Goal: Transaction & Acquisition: Purchase product/service

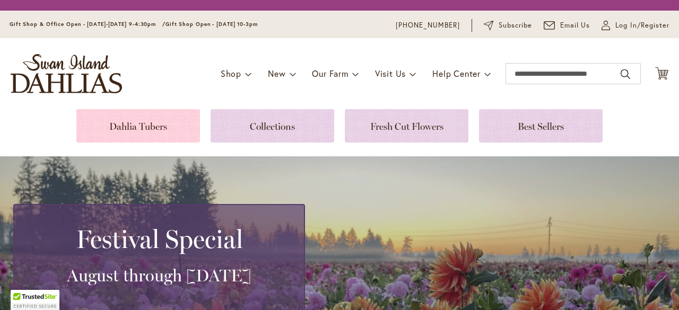
click at [166, 132] on link at bounding box center [138, 125] width 124 height 33
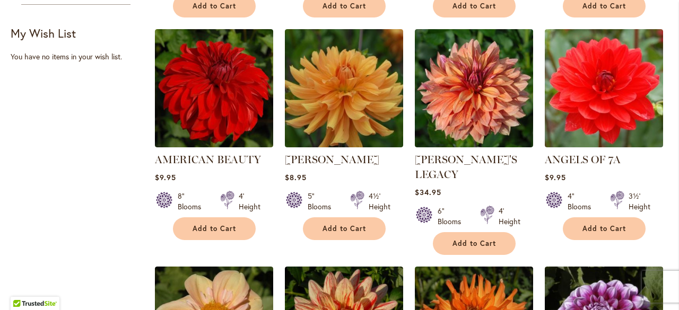
scroll to position [690, 0]
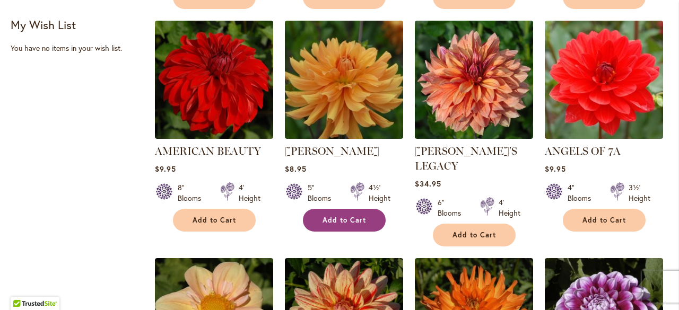
click at [361, 218] on span "Add to Cart" at bounding box center [345, 220] width 44 height 9
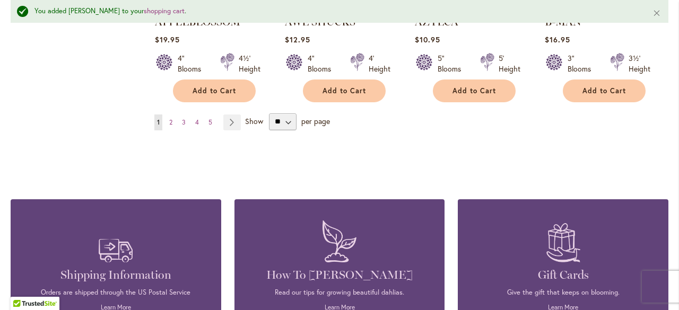
scroll to position [1089, 0]
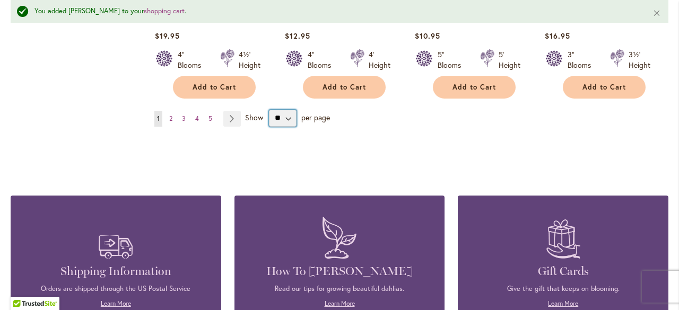
click at [279, 110] on select "** ** ** **" at bounding box center [283, 118] width 28 height 17
select select "**"
click at [269, 110] on select "** ** ** **" at bounding box center [283, 118] width 28 height 17
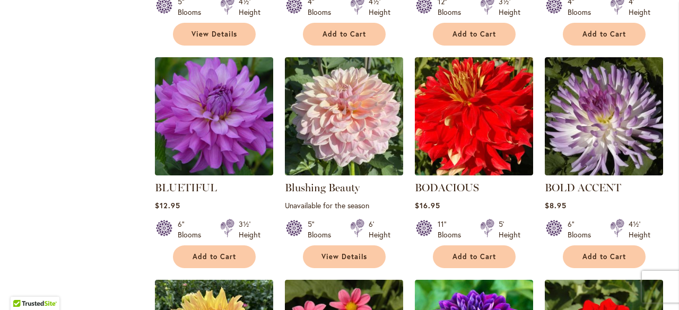
scroll to position [2470, 0]
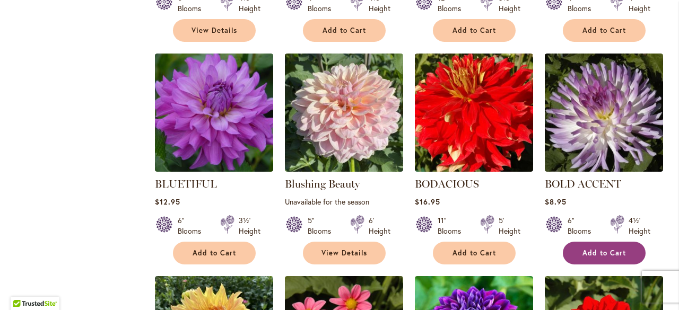
click at [620, 249] on span "Add to Cart" at bounding box center [605, 253] width 44 height 9
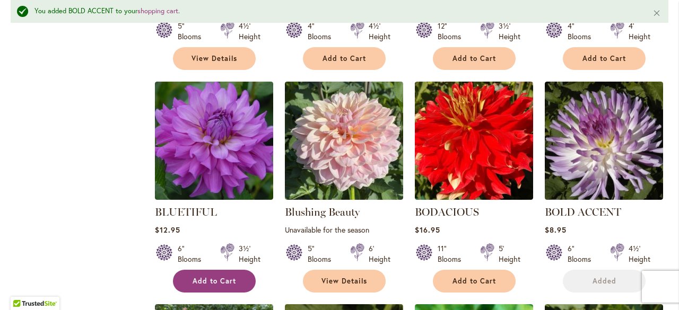
scroll to position [2497, 0]
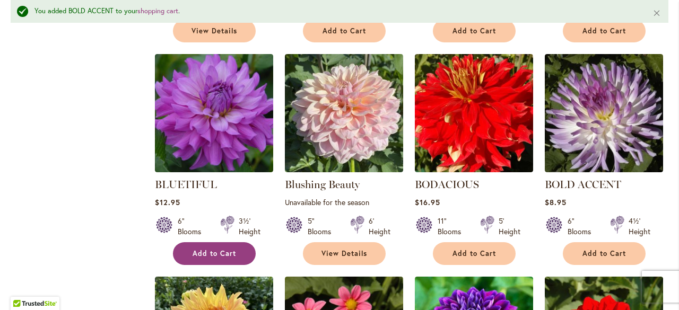
click at [232, 243] on button "Add to Cart" at bounding box center [214, 254] width 83 height 23
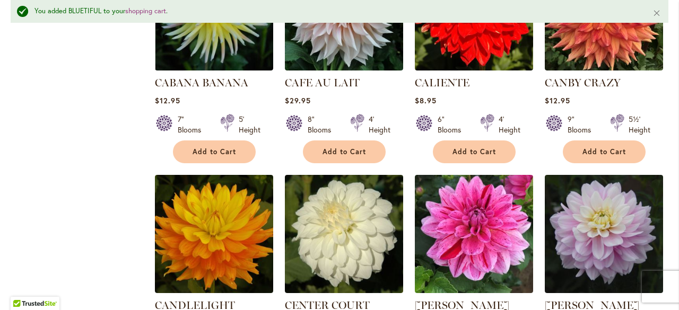
scroll to position [3612, 0]
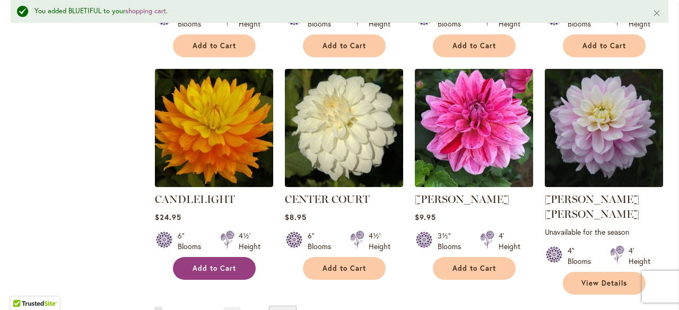
click at [198, 264] on span "Add to Cart" at bounding box center [215, 268] width 44 height 9
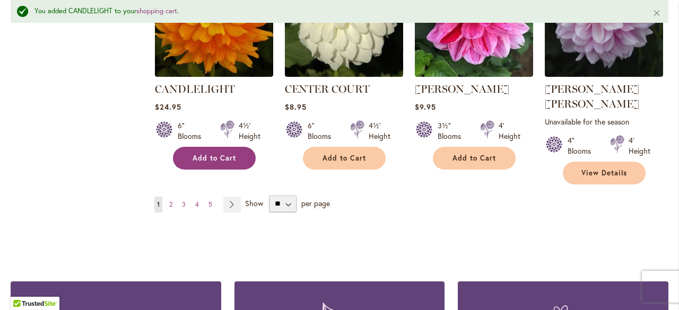
scroll to position [3665, 0]
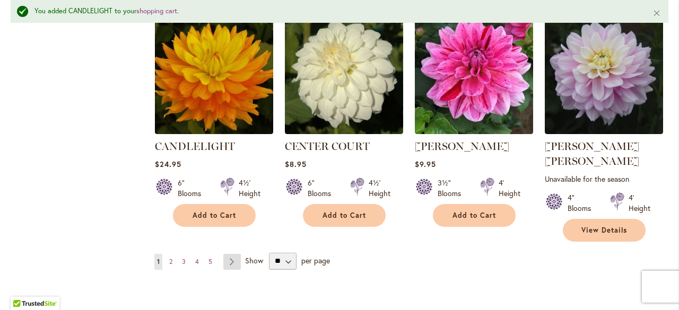
click at [233, 254] on link "Page Next" at bounding box center [232, 262] width 18 height 16
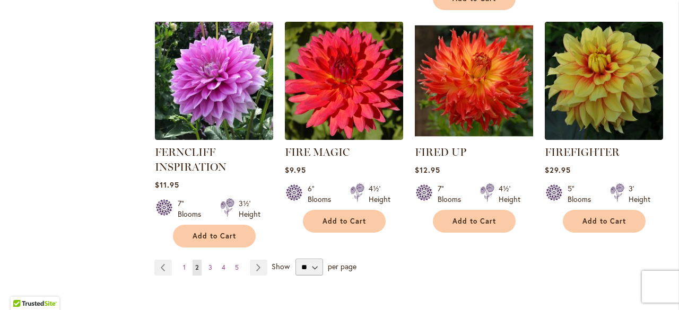
scroll to position [3779, 0]
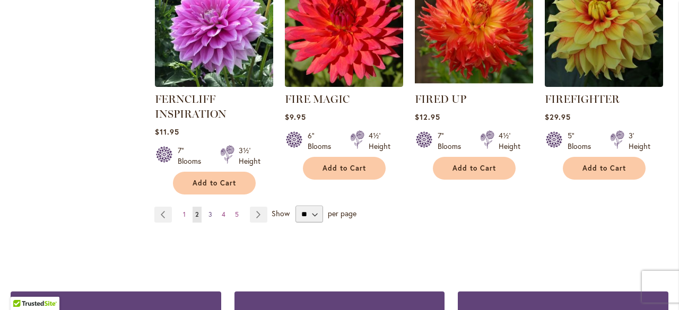
click at [206, 207] on link "Page 3" at bounding box center [210, 215] width 9 height 16
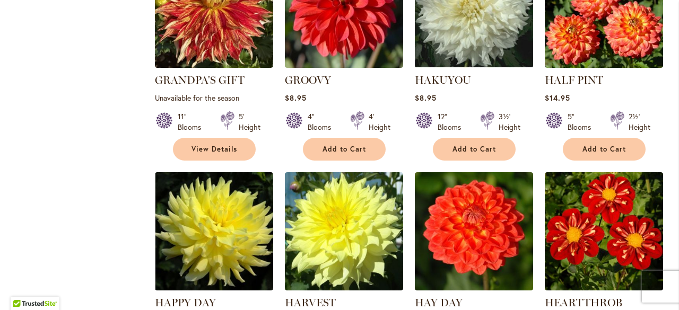
scroll to position [2187, 0]
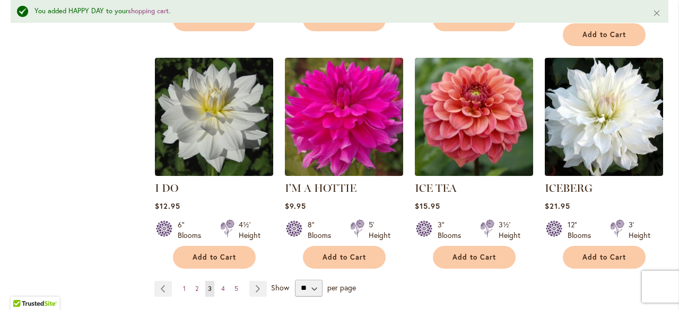
scroll to position [3726, 0]
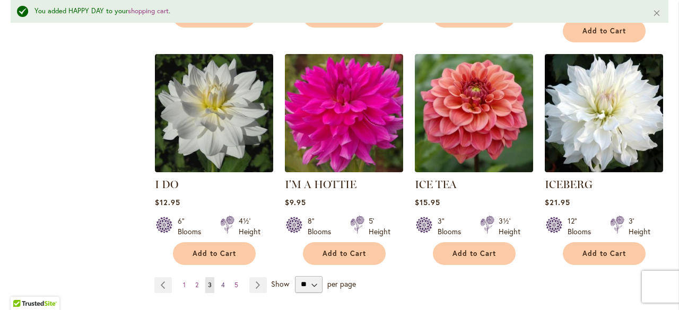
click at [221, 281] on span "4" at bounding box center [223, 285] width 4 height 8
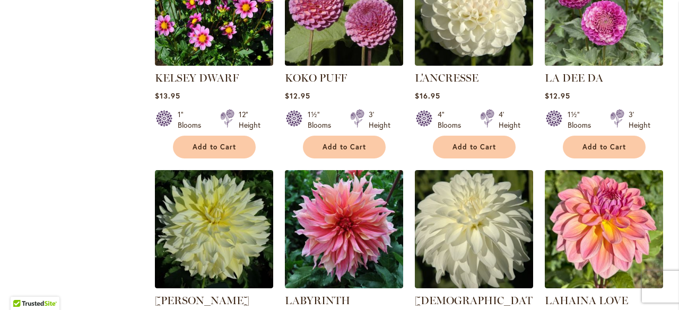
scroll to position [1816, 0]
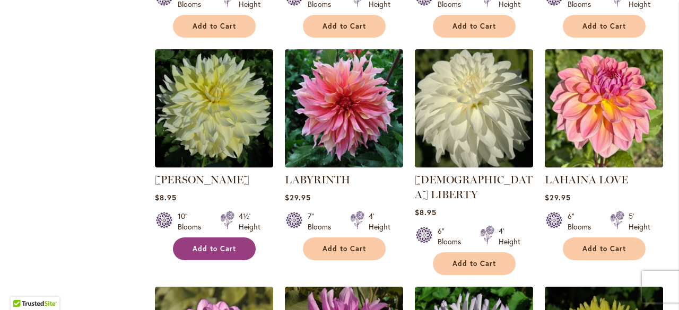
click at [232, 245] on span "Add to Cart" at bounding box center [215, 249] width 44 height 9
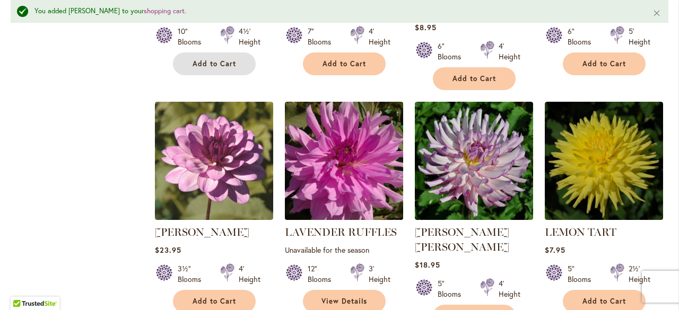
scroll to position [2056, 0]
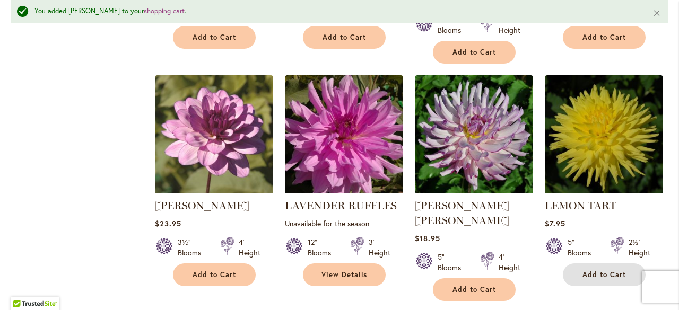
drag, startPoint x: 595, startPoint y: 243, endPoint x: 590, endPoint y: 238, distance: 6.8
click at [595, 271] on span "Add to Cart" at bounding box center [605, 275] width 44 height 9
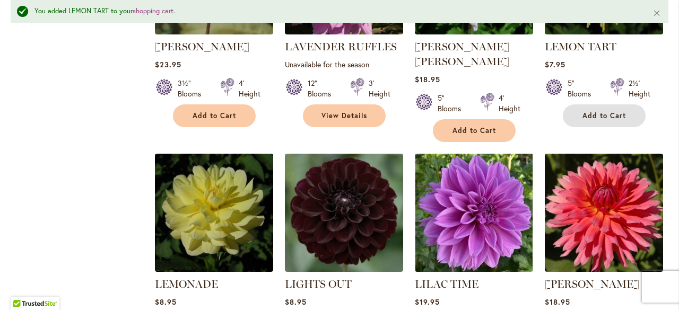
scroll to position [2268, 0]
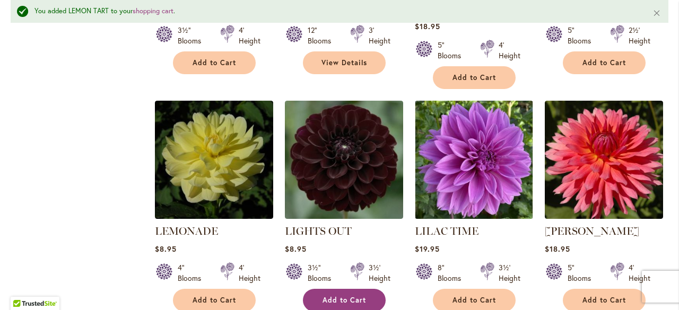
click at [356, 289] on button "Add to Cart" at bounding box center [344, 300] width 83 height 23
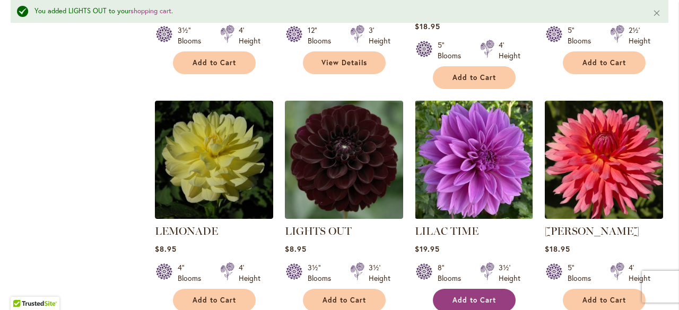
click at [460, 289] on button "Add to Cart" at bounding box center [474, 300] width 83 height 23
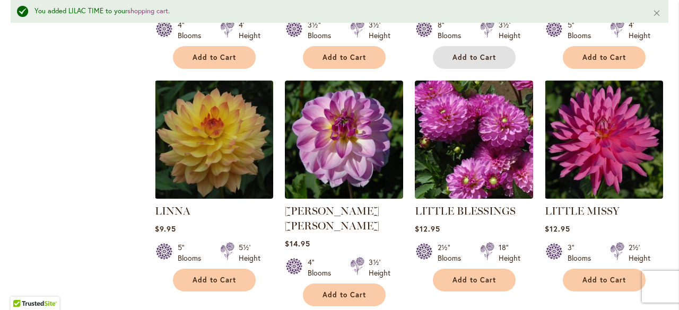
scroll to position [2533, 0]
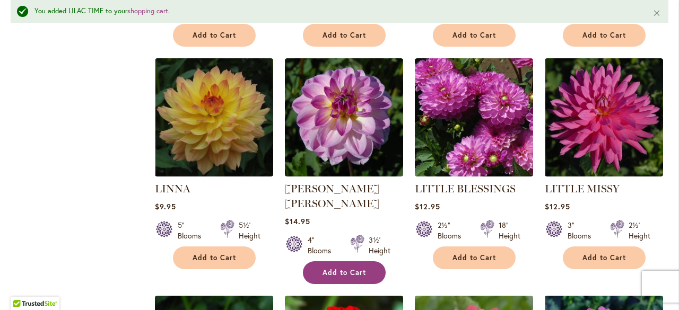
click at [343, 269] on span "Add to Cart" at bounding box center [345, 273] width 44 height 9
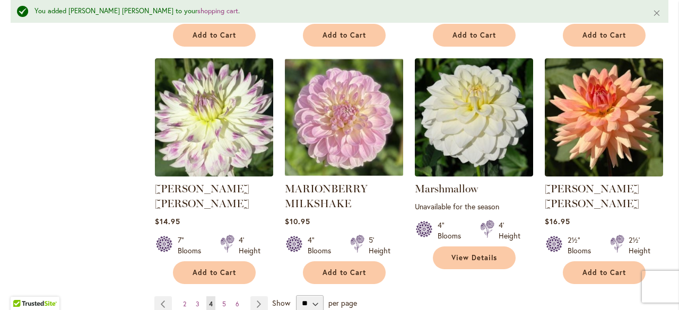
scroll to position [3701, 0]
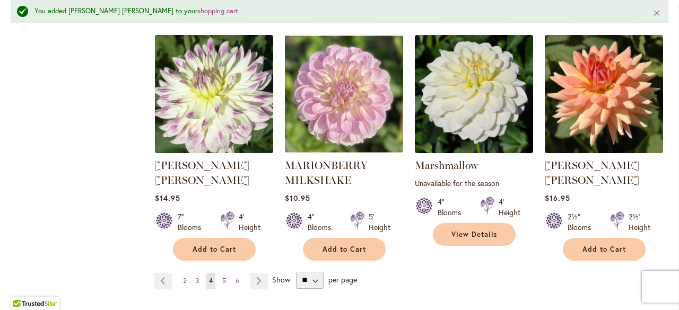
click at [224, 277] on span "5" at bounding box center [224, 281] width 4 height 8
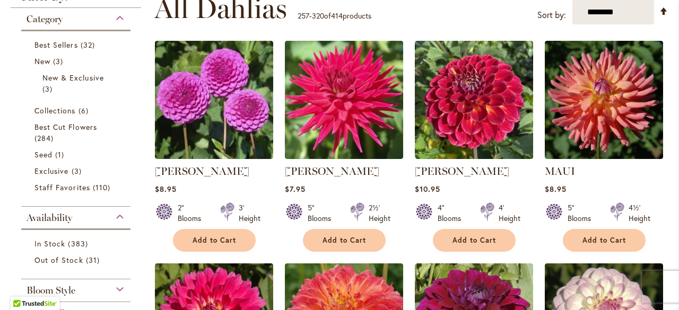
scroll to position [277, 0]
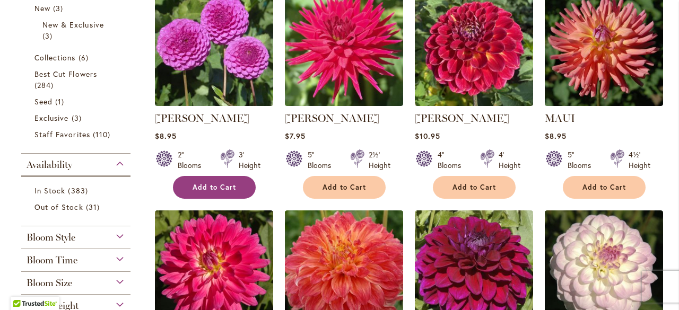
click at [237, 185] on button "Add to Cart" at bounding box center [214, 187] width 83 height 23
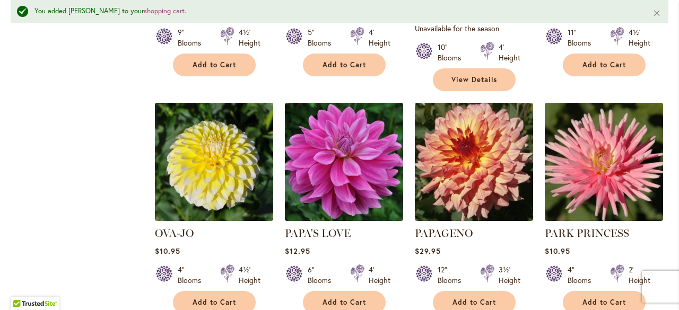
scroll to position [2480, 0]
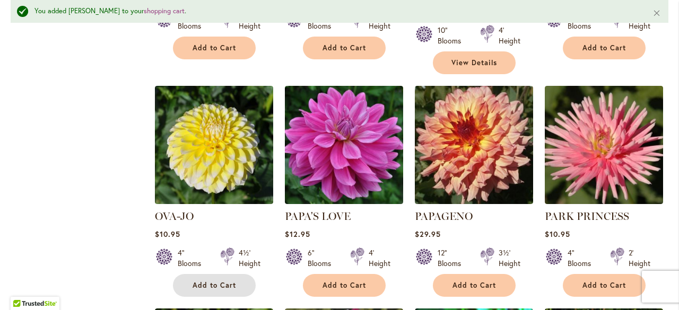
drag, startPoint x: 216, startPoint y: 236, endPoint x: 219, endPoint y: 230, distance: 6.4
click at [216, 281] on span "Add to Cart" at bounding box center [215, 285] width 44 height 9
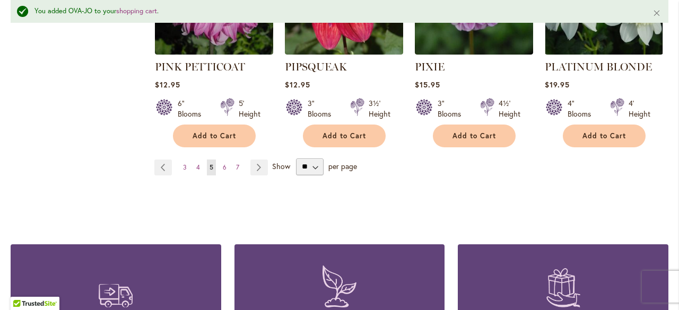
scroll to position [3807, 0]
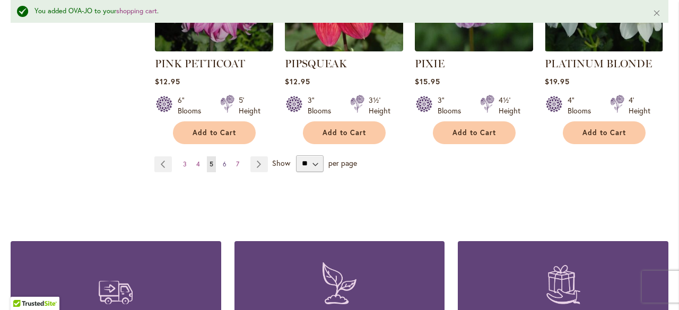
click at [224, 160] on span "6" at bounding box center [225, 164] width 4 height 8
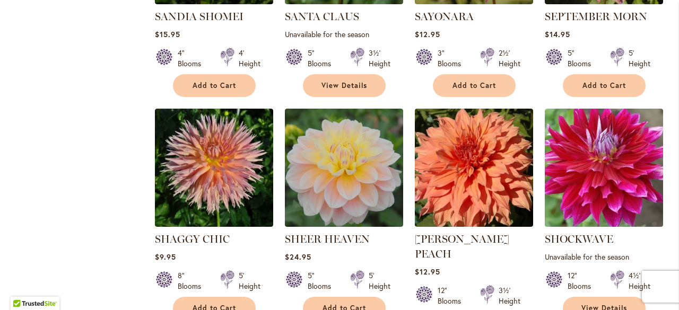
scroll to position [1338, 0]
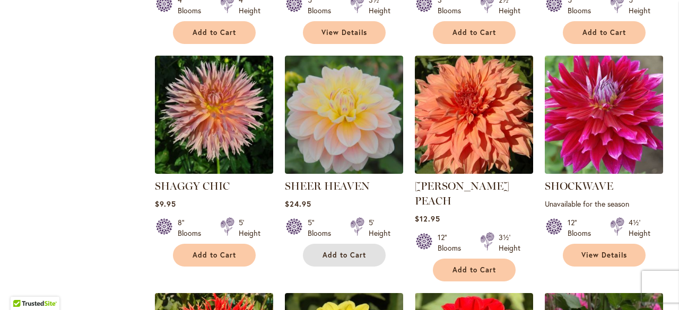
drag, startPoint x: 361, startPoint y: 249, endPoint x: 366, endPoint y: 230, distance: 19.8
click at [361, 249] on button "Add to Cart" at bounding box center [344, 255] width 83 height 23
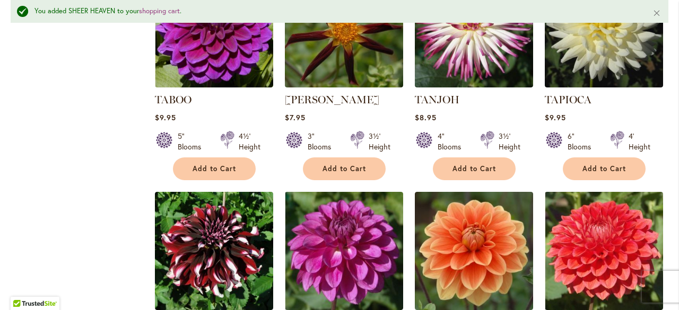
scroll to position [3064, 0]
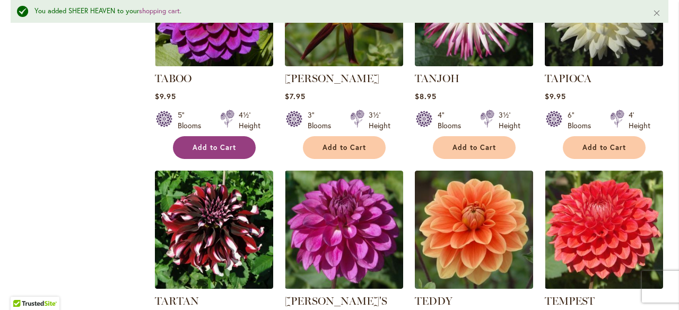
click at [239, 136] on button "Add to Cart" at bounding box center [214, 147] width 83 height 23
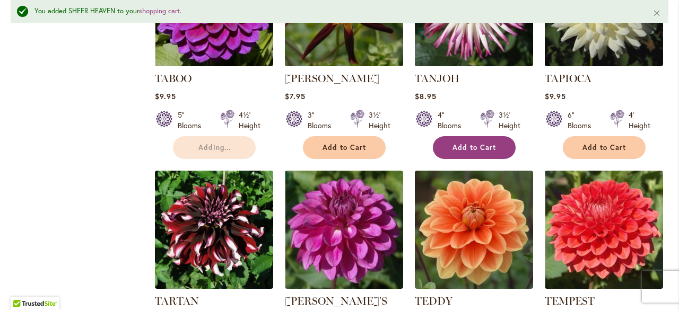
click at [453, 143] on span "Add to Cart" at bounding box center [475, 147] width 44 height 9
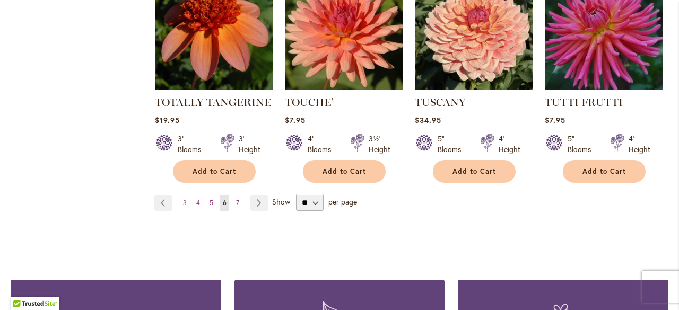
scroll to position [3726, 0]
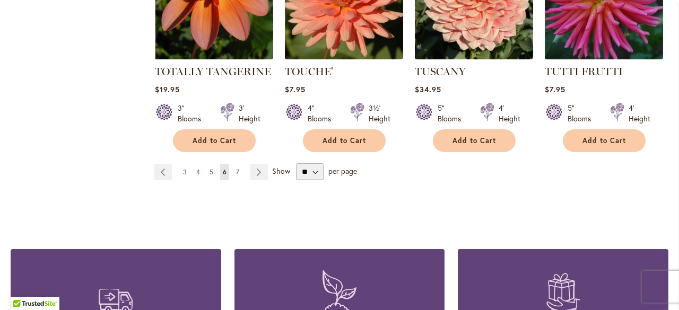
click at [237, 168] on span "7" at bounding box center [237, 172] width 3 height 8
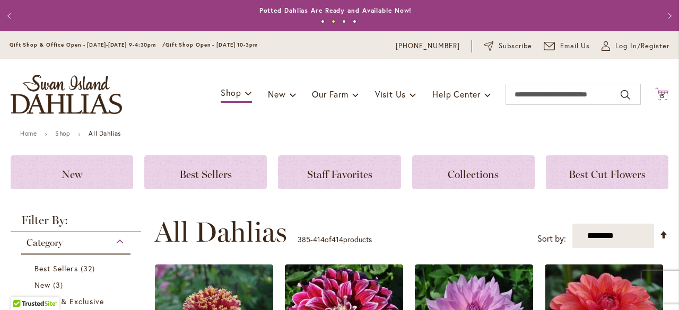
click at [659, 99] on span "15" at bounding box center [662, 96] width 6 height 7
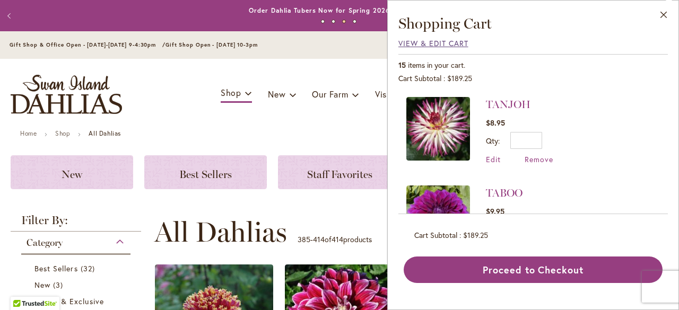
click at [437, 40] on span "View & Edit Cart" at bounding box center [434, 43] width 70 height 10
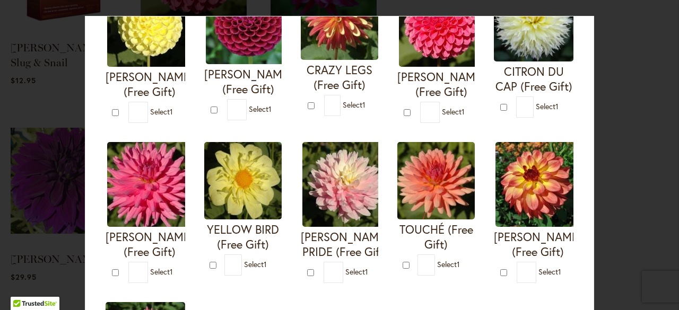
scroll to position [371, 0]
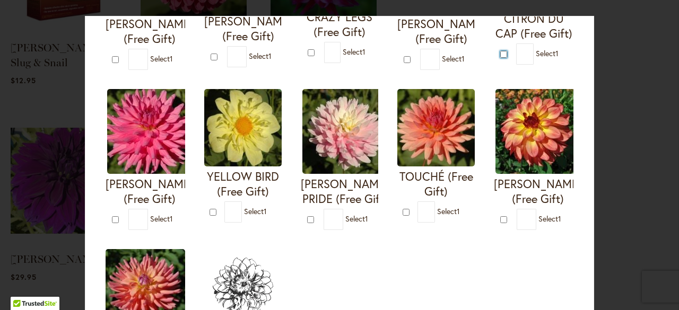
type input "*"
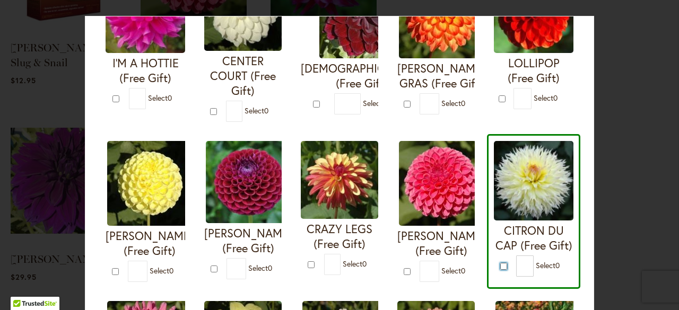
scroll to position [0, 0]
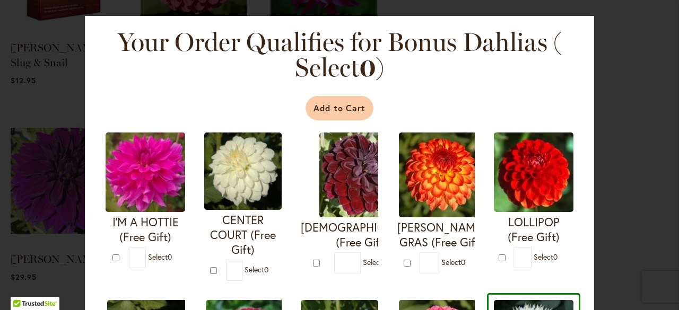
click at [329, 106] on button "Add to Cart" at bounding box center [340, 108] width 68 height 24
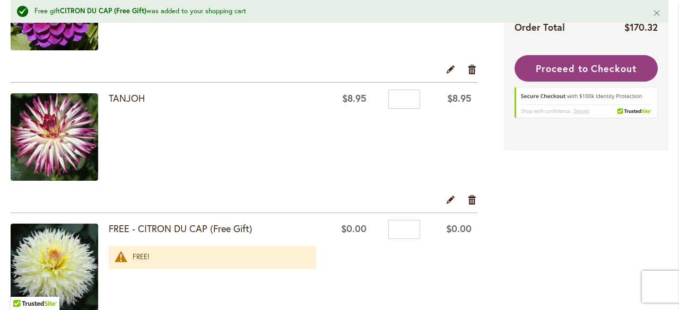
scroll to position [1882, 0]
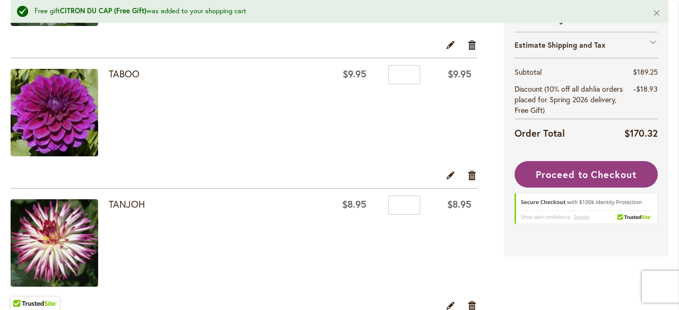
click at [468, 43] on link "Remove item" at bounding box center [473, 45] width 10 height 12
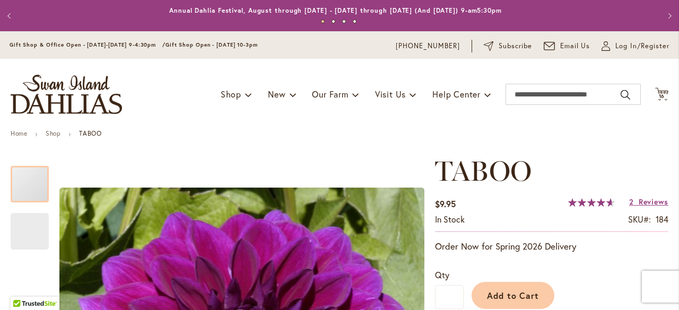
scroll to position [212, 0]
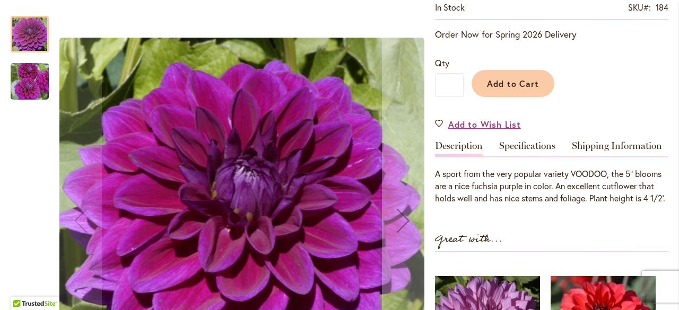
click at [34, 90] on img "TABOO" at bounding box center [30, 81] width 76 height 51
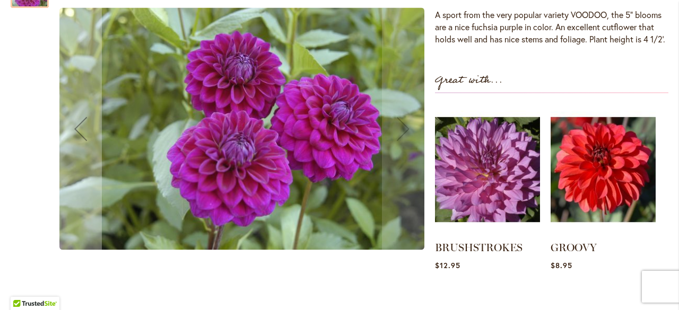
scroll to position [106, 0]
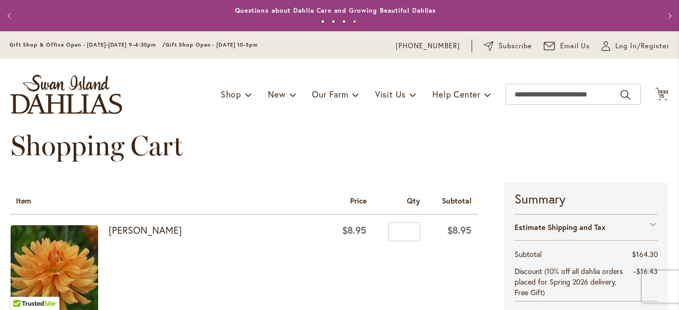
click at [10, 16] on button "Previous" at bounding box center [10, 15] width 21 height 21
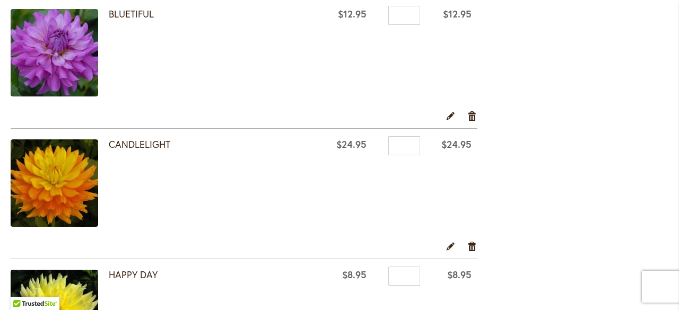
scroll to position [743, 0]
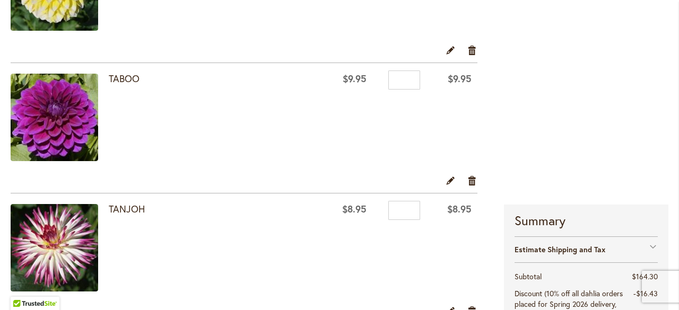
scroll to position [1665, 0]
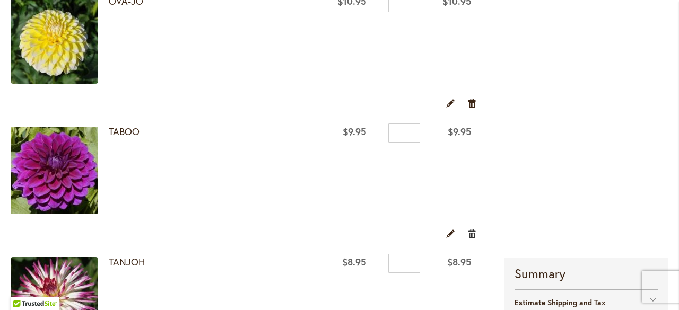
click at [470, 231] on link "Remove item" at bounding box center [473, 234] width 10 height 12
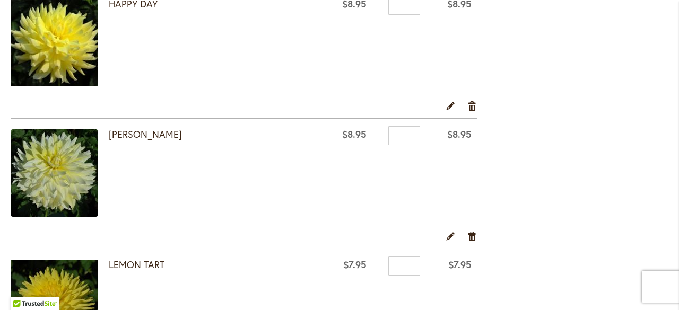
scroll to position [742, 0]
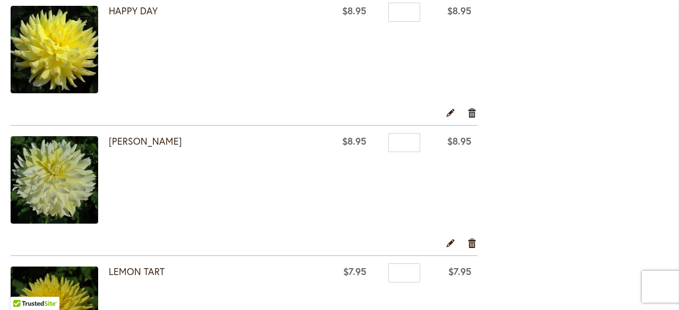
click at [470, 111] on link "Remove item" at bounding box center [473, 113] width 10 height 12
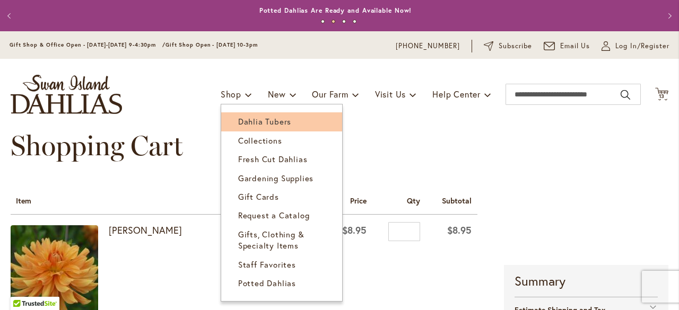
click at [246, 119] on span "Dahlia Tubers" at bounding box center [264, 121] width 53 height 11
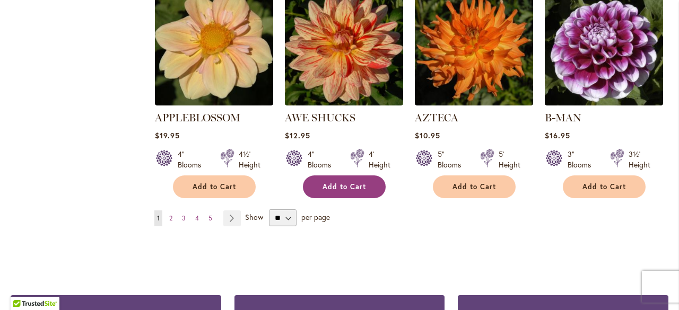
scroll to position [955, 0]
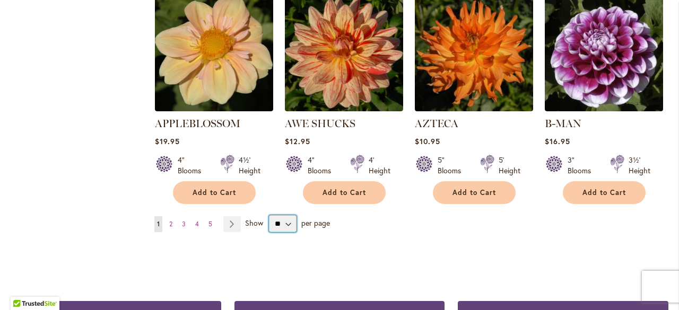
click at [285, 215] on select "** ** ** **" at bounding box center [283, 223] width 28 height 17
select select "**"
click at [269, 215] on select "** ** ** **" at bounding box center [283, 223] width 28 height 17
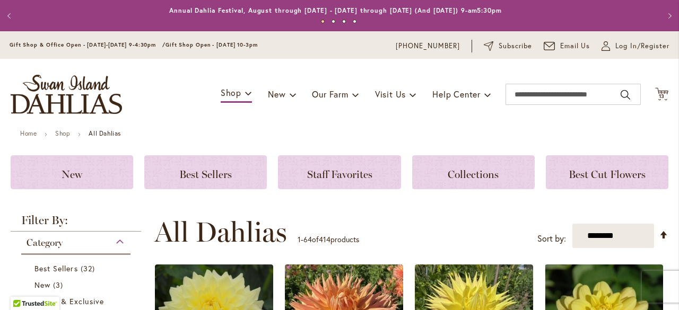
scroll to position [277, 0]
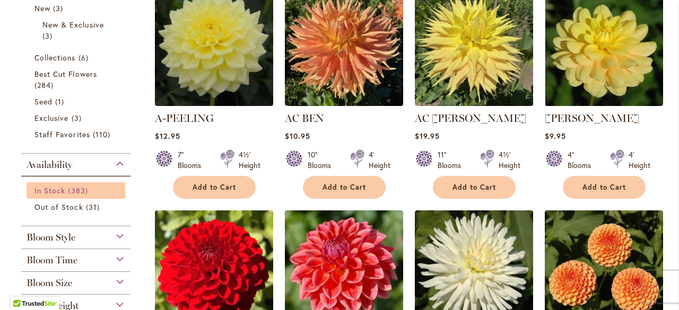
click at [70, 187] on span "383 items" at bounding box center [79, 190] width 22 height 11
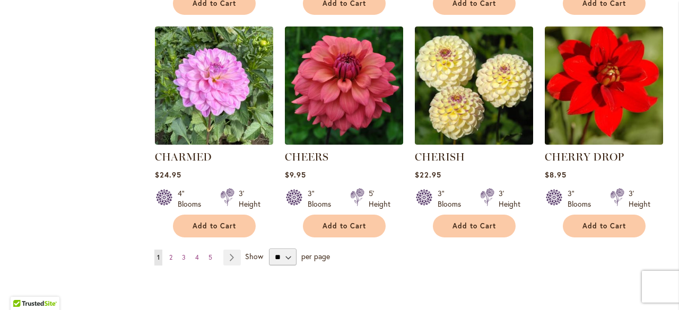
scroll to position [3614, 0]
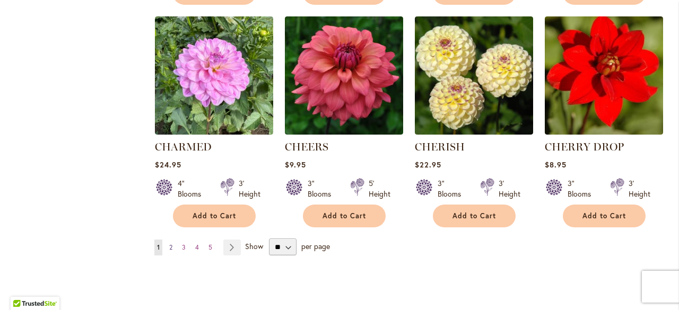
click at [169, 244] on span "2" at bounding box center [170, 248] width 3 height 8
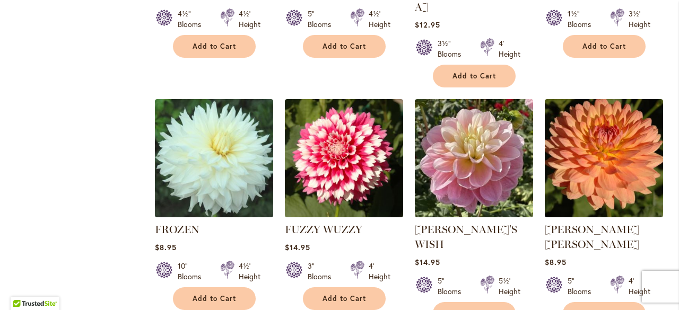
scroll to position [3767, 0]
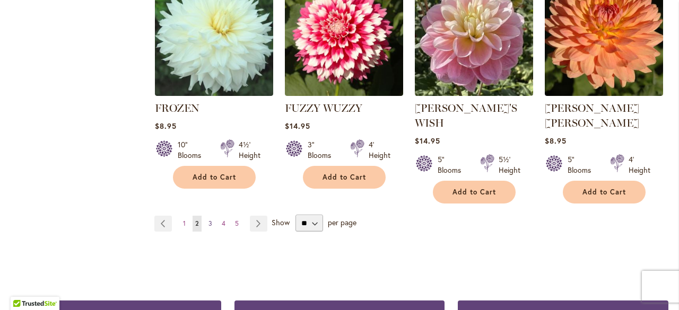
click at [213, 216] on link "Page 3" at bounding box center [210, 224] width 9 height 16
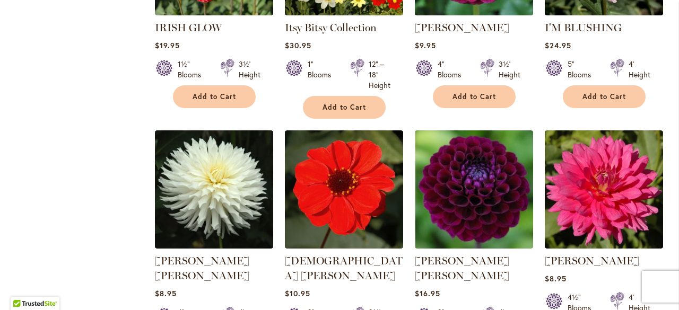
scroll to position [3608, 0]
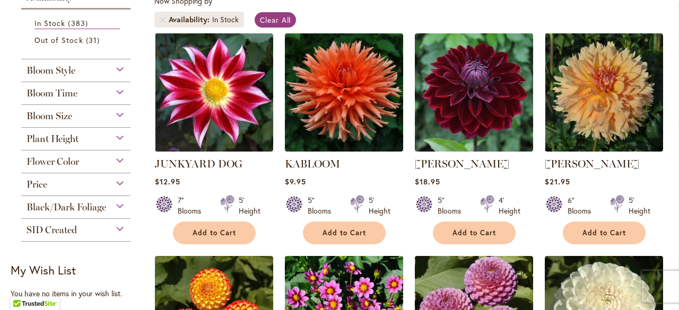
scroll to position [212, 0]
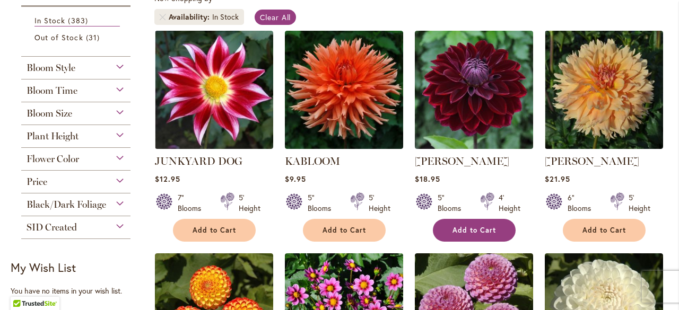
click at [466, 224] on button "Add to Cart" at bounding box center [474, 230] width 83 height 23
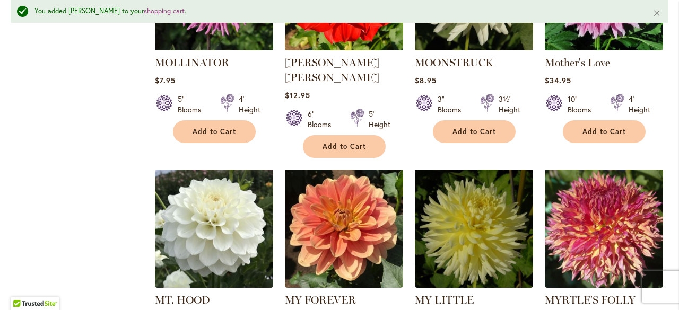
scroll to position [3689, 0]
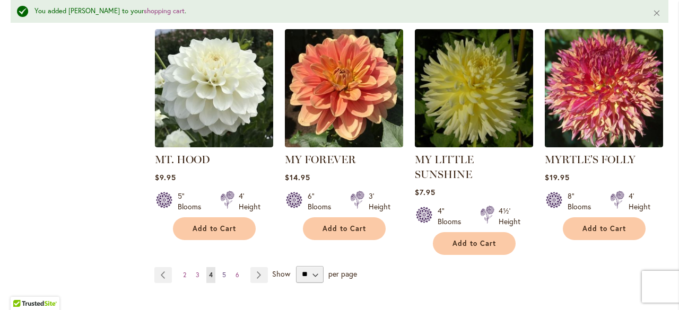
click at [227, 267] on link "Page 5" at bounding box center [224, 275] width 9 height 16
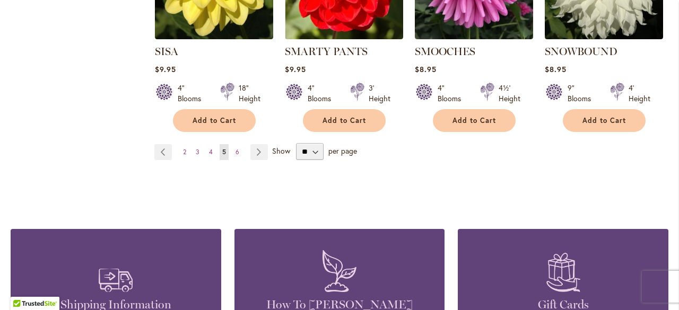
scroll to position [3767, 0]
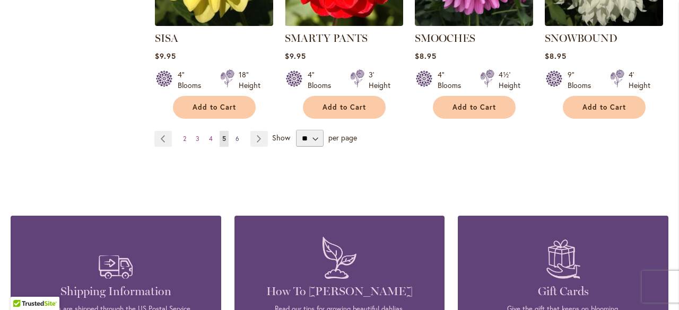
click at [236, 135] on span "6" at bounding box center [238, 139] width 4 height 8
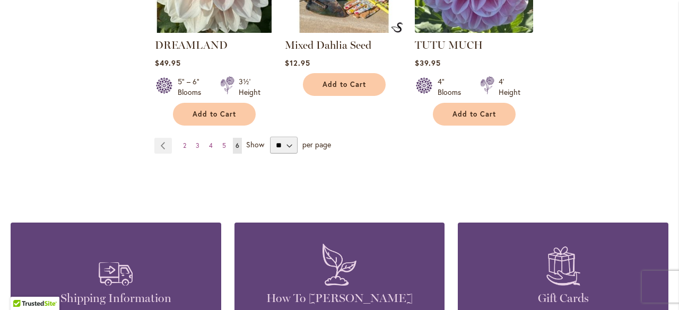
scroll to position [3648, 0]
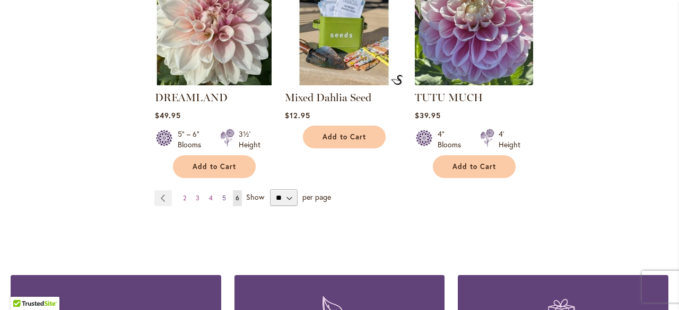
click at [222, 194] on span "5" at bounding box center [224, 198] width 4 height 8
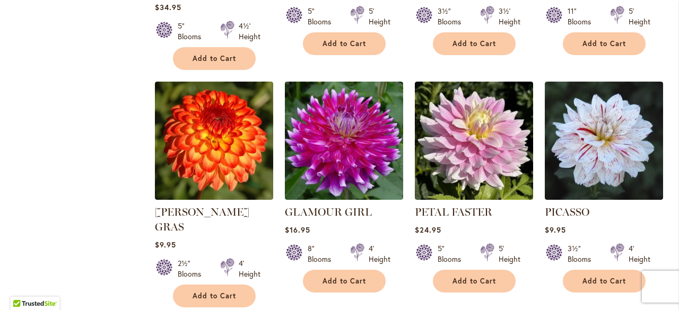
scroll to position [1538, 0]
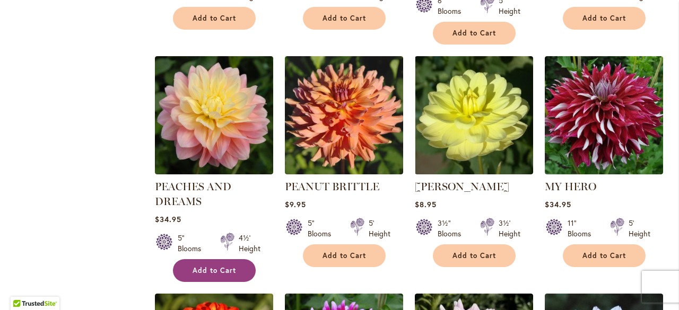
click at [221, 271] on span "Add to Cart" at bounding box center [215, 270] width 44 height 9
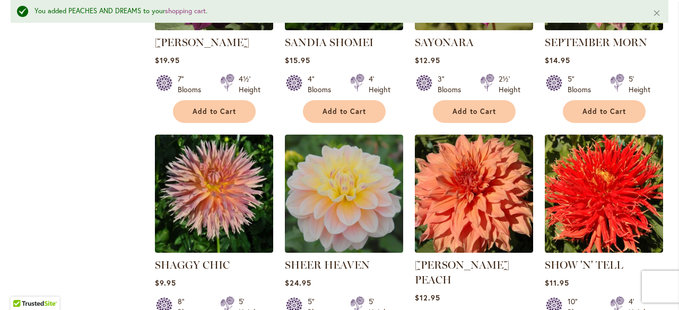
scroll to position [3424, 0]
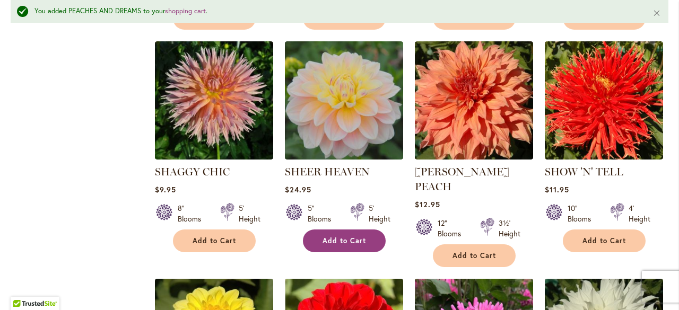
click at [343, 237] on span "Add to Cart" at bounding box center [345, 241] width 44 height 9
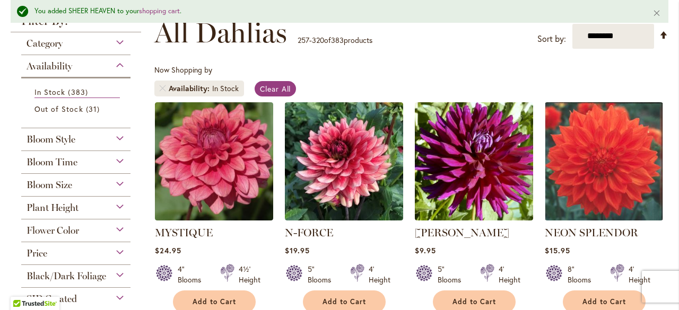
scroll to position [0, 0]
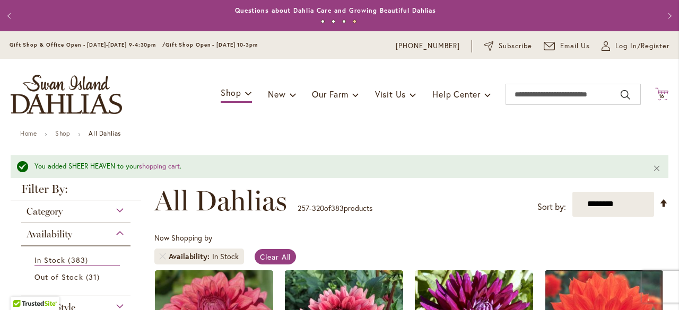
click at [659, 96] on span "16" at bounding box center [662, 96] width 6 height 7
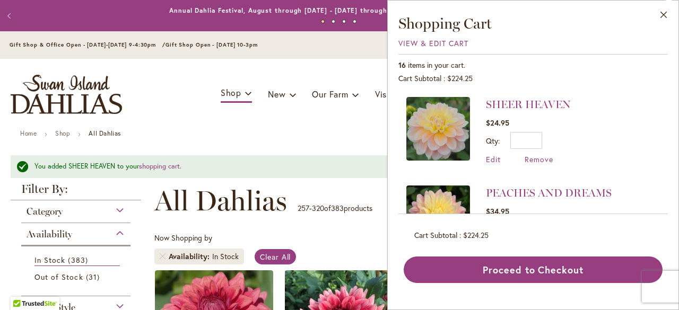
click at [375, 51] on div "Gift Shop & Office Open - [DATE]-[DATE] 9-4:30pm / Gift Shop Open - [DATE] 10-3…" at bounding box center [339, 46] width 679 height 13
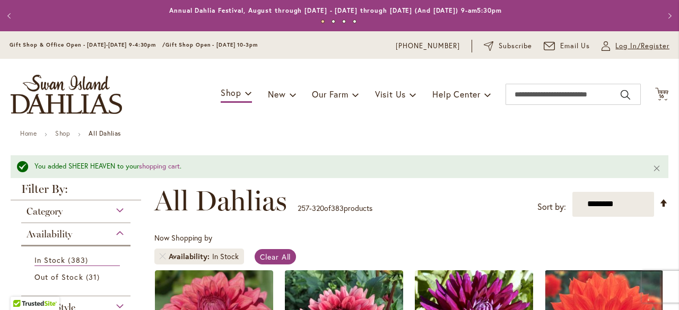
click at [616, 45] on span "Log In/Register" at bounding box center [643, 46] width 54 height 11
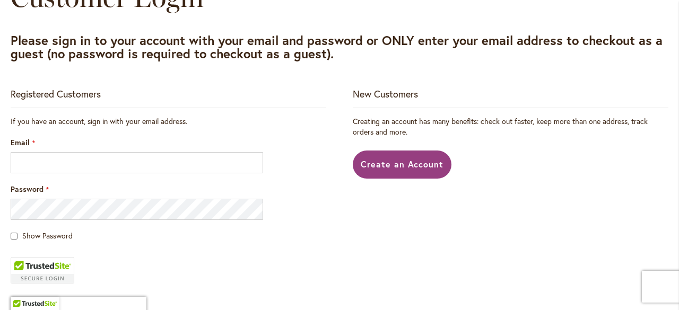
scroll to position [159, 0]
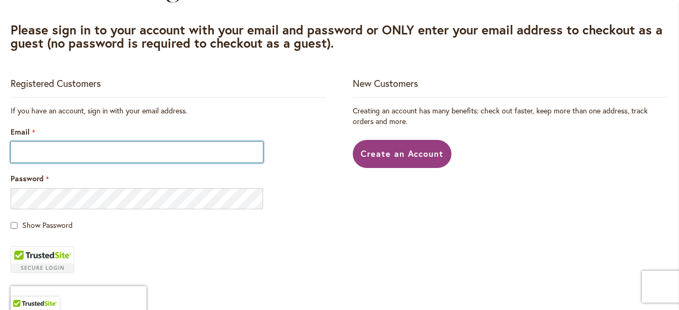
click at [133, 149] on input "Email" at bounding box center [137, 152] width 253 height 21
type input "**********"
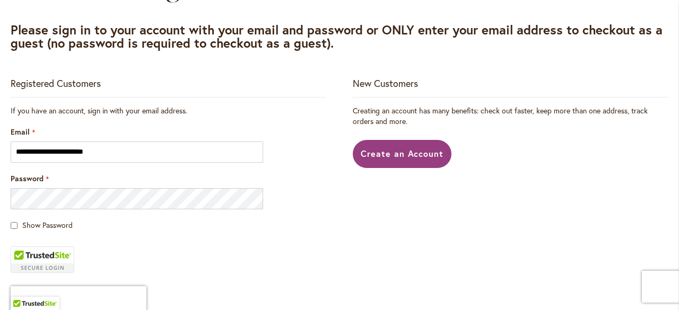
click at [54, 233] on fieldset "**********" at bounding box center [169, 241] width 316 height 270
click at [56, 230] on span "Show Password" at bounding box center [47, 225] width 50 height 10
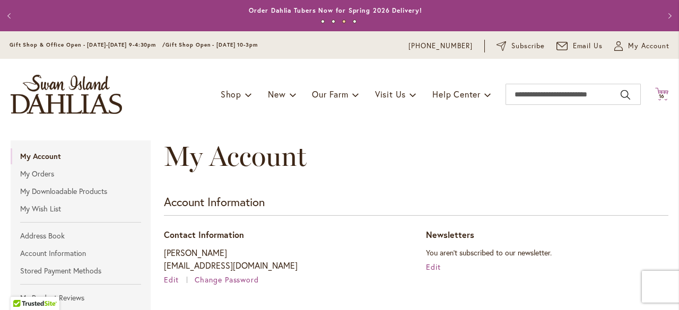
click at [656, 91] on icon "Cart .cls-1 { fill: #231f20; }" at bounding box center [661, 94] width 13 height 13
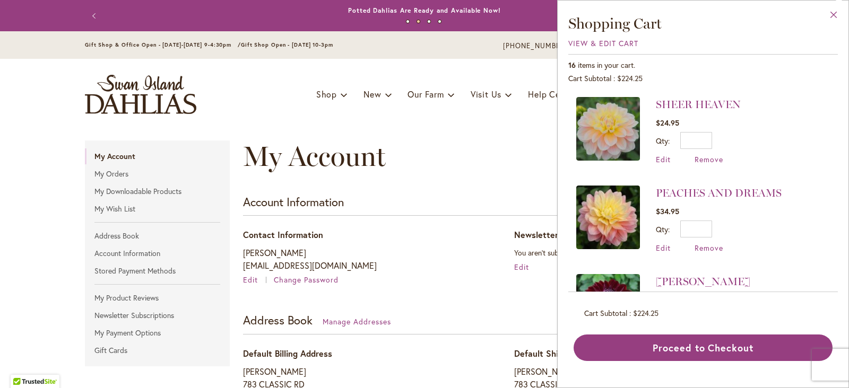
click at [679, 16] on button "Close" at bounding box center [833, 17] width 29 height 33
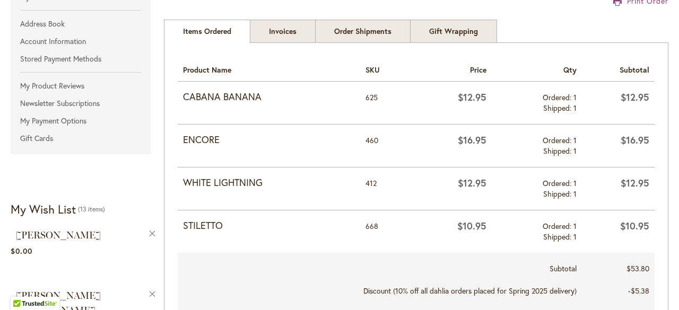
scroll to position [232, 0]
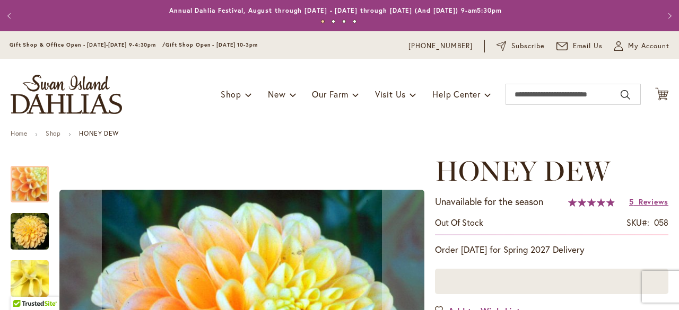
type input "*****"
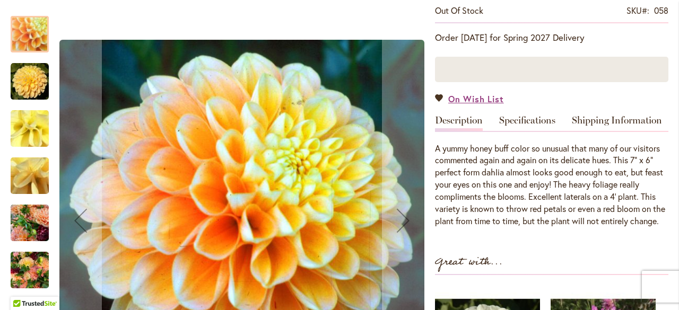
click at [31, 79] on img "Honey Dew" at bounding box center [30, 82] width 38 height 38
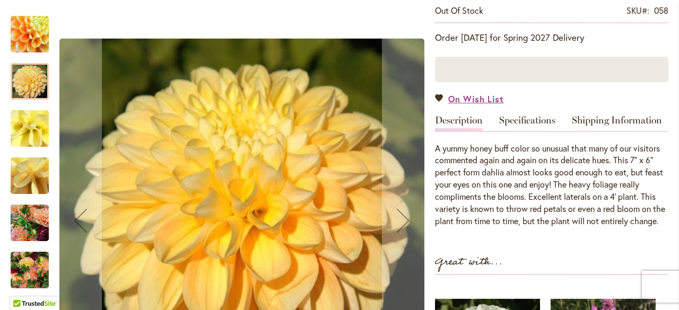
scroll to position [265, 0]
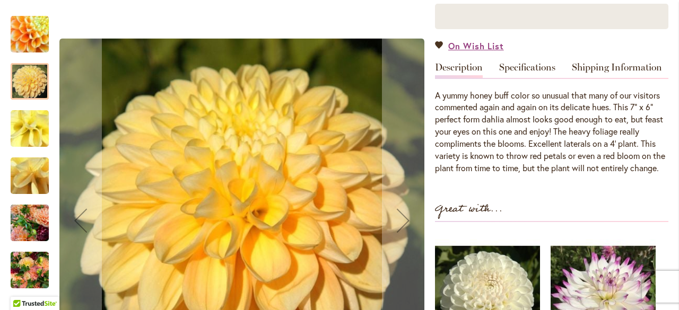
click at [31, 221] on img "Honey Dew" at bounding box center [30, 223] width 38 height 51
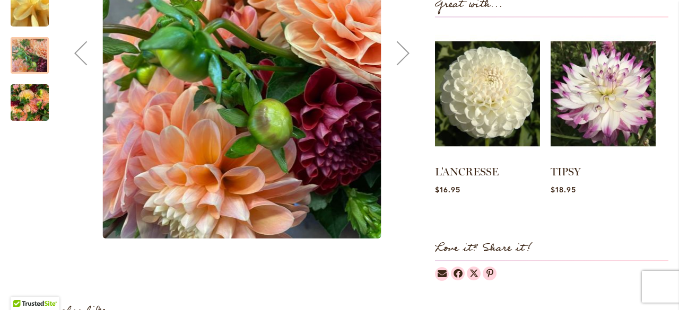
scroll to position [478, 0]
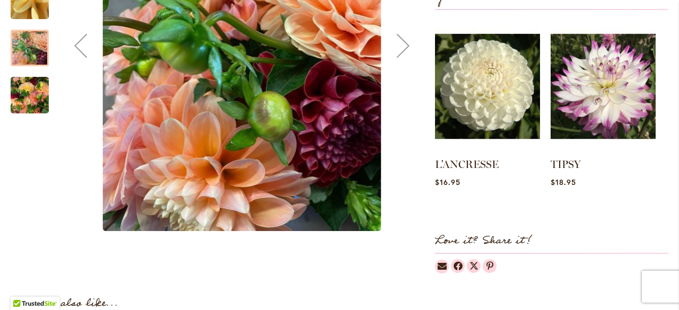
click at [29, 64] on div at bounding box center [30, 48] width 38 height 37
click at [34, 95] on img "Honey Dew" at bounding box center [30, 95] width 38 height 51
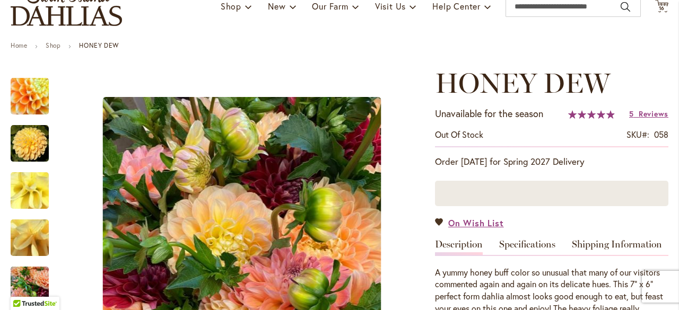
scroll to position [0, 0]
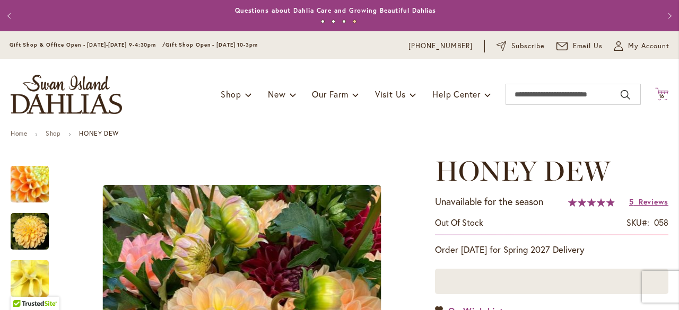
click at [659, 95] on span "16" at bounding box center [662, 96] width 6 height 7
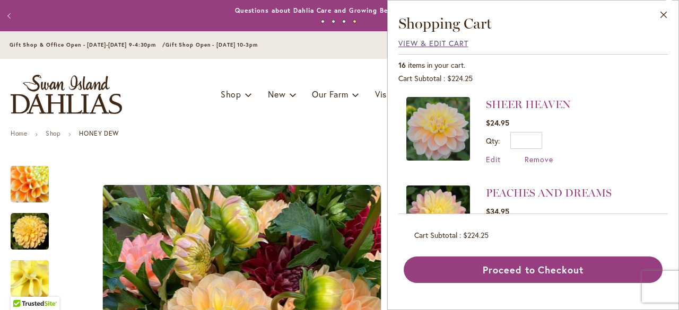
click at [448, 39] on span "View & Edit Cart" at bounding box center [434, 43] width 70 height 10
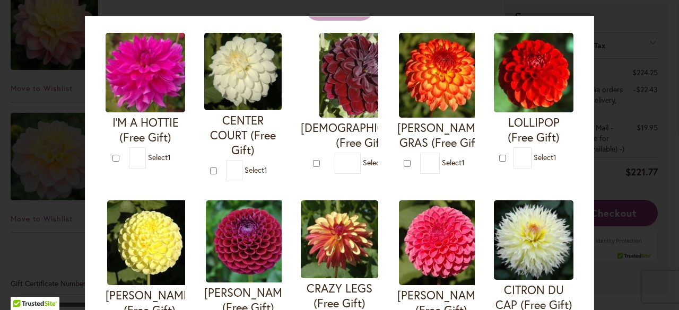
scroll to position [106, 0]
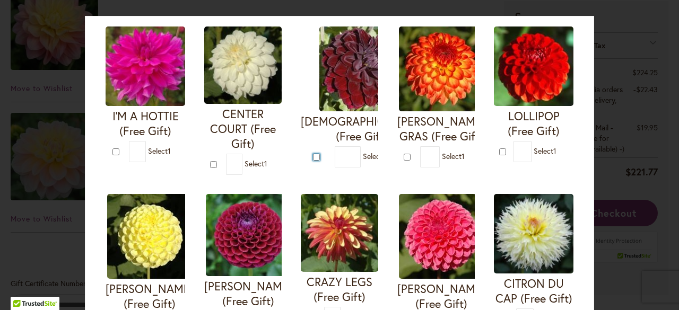
type input "*"
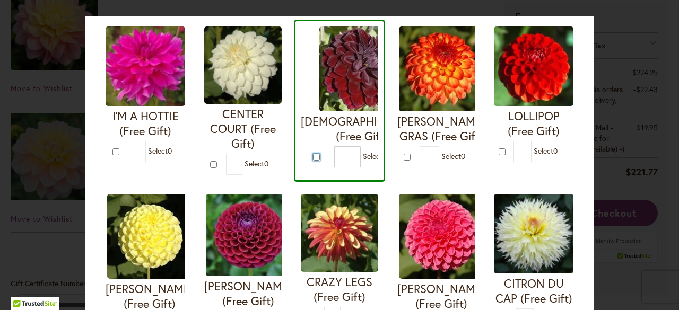
scroll to position [0, 0]
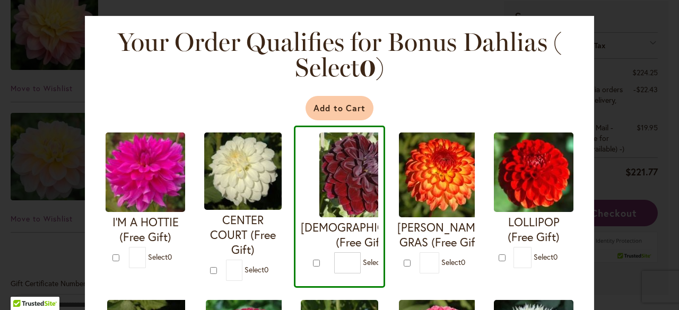
click at [348, 102] on button "Add to Cart" at bounding box center [340, 108] width 68 height 24
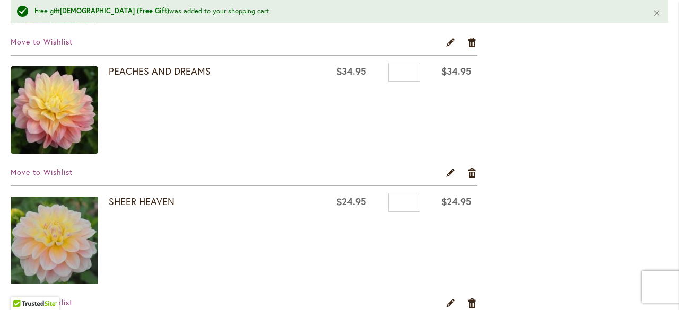
scroll to position [1963, 0]
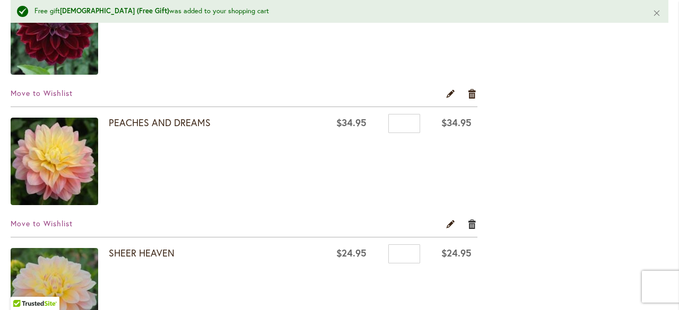
click at [469, 221] on link "Remove item" at bounding box center [473, 225] width 10 height 12
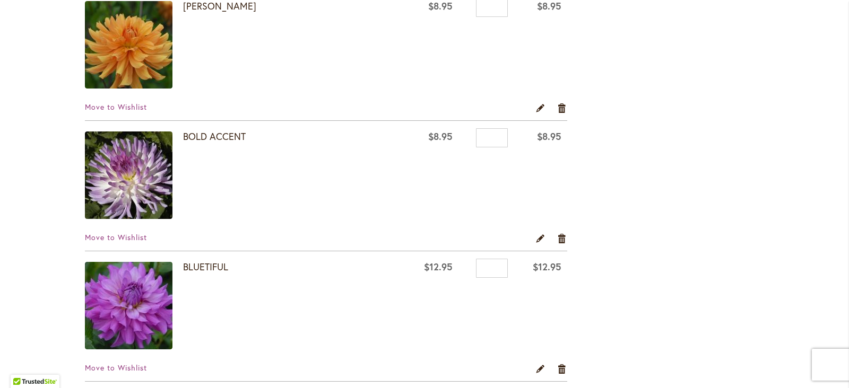
scroll to position [66, 0]
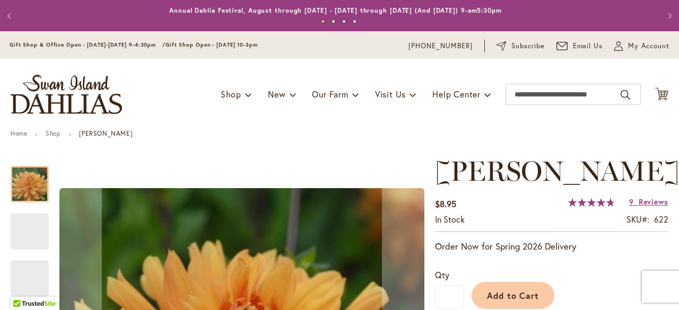
type input "*****"
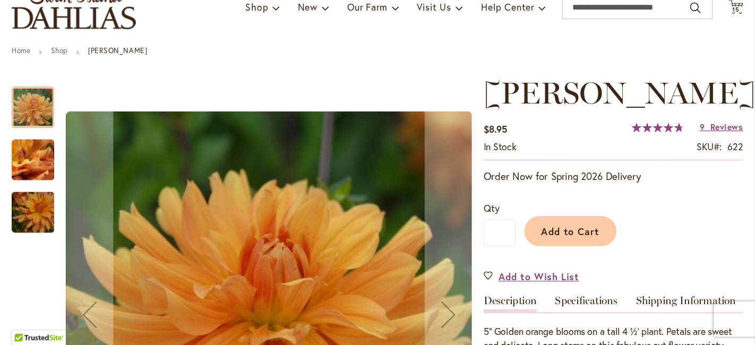
scroll to position [159, 0]
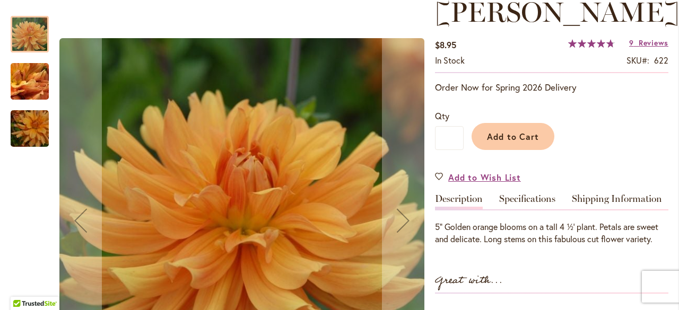
click at [33, 82] on img "ANDREW CHARLES" at bounding box center [30, 81] width 76 height 57
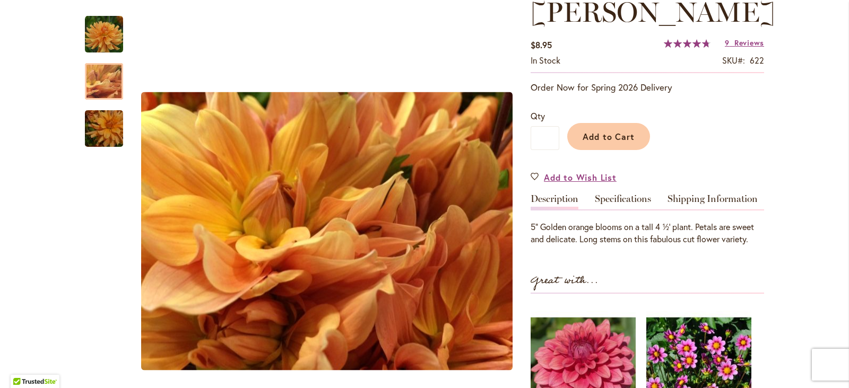
drag, startPoint x: 677, startPoint y: 1, endPoint x: 93, endPoint y: 129, distance: 598.3
click at [93, 129] on img "ANDREW CHARLES" at bounding box center [104, 128] width 76 height 51
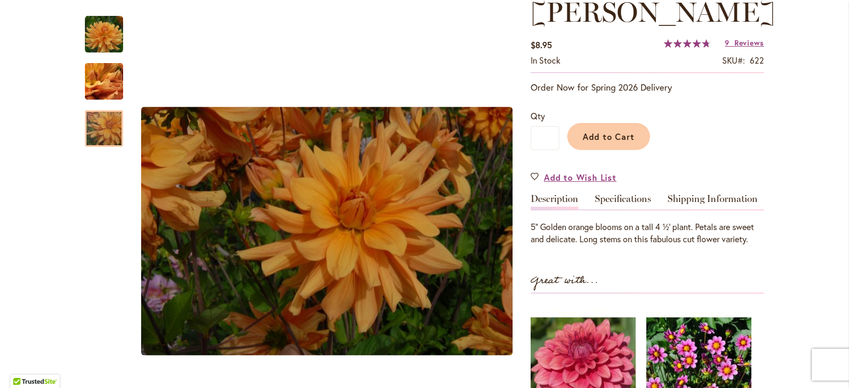
scroll to position [165, 0]
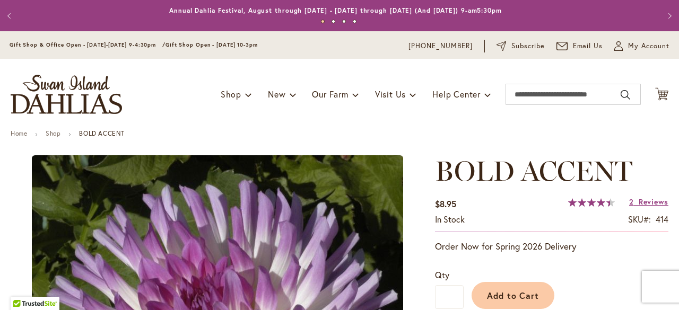
type input "*****"
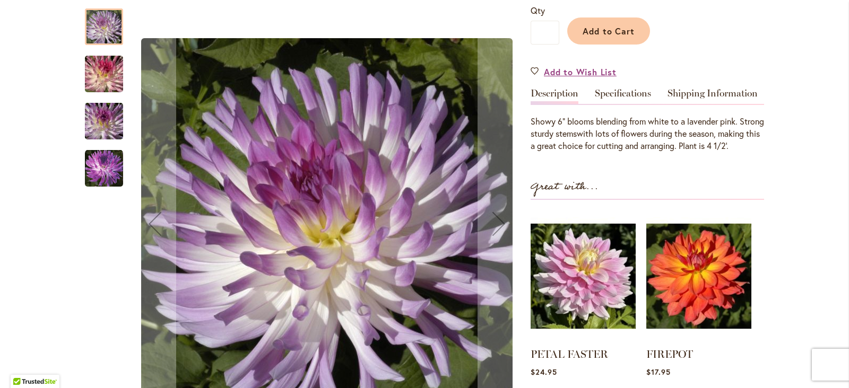
scroll to position [332, 0]
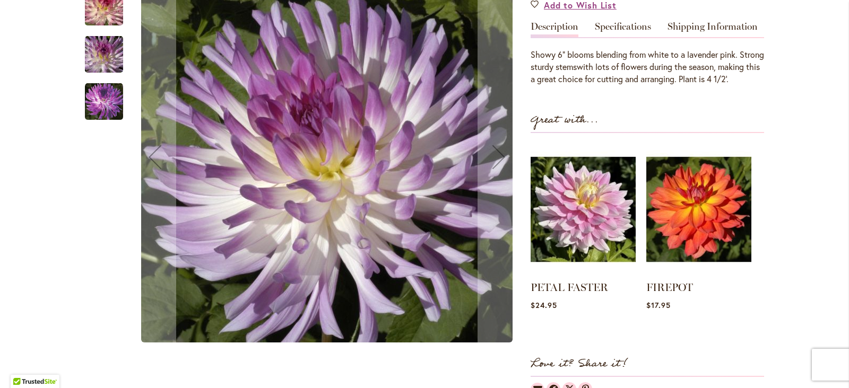
click at [103, 21] on img "BOLD ACCENT" at bounding box center [104, 7] width 76 height 51
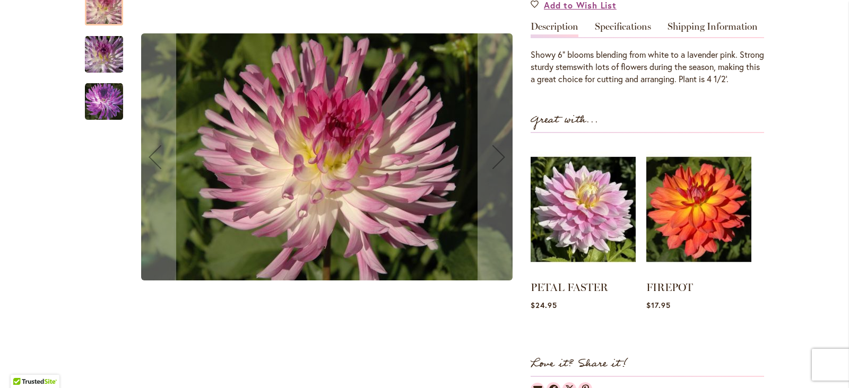
click at [111, 58] on img "BOLD ACCENT" at bounding box center [104, 54] width 76 height 51
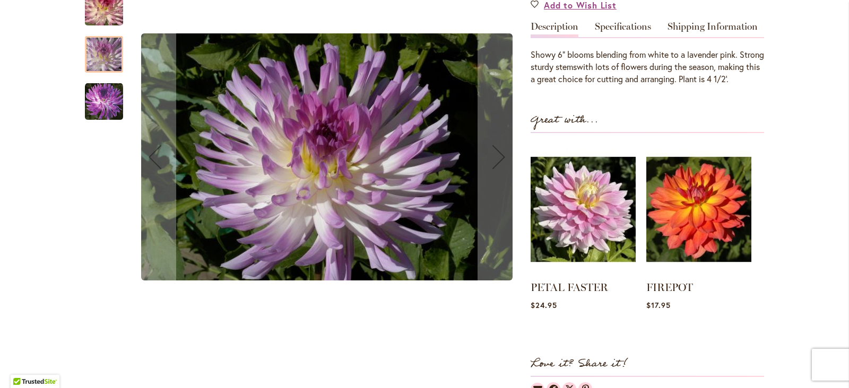
click at [100, 110] on img "BOLD ACCENT" at bounding box center [104, 102] width 38 height 38
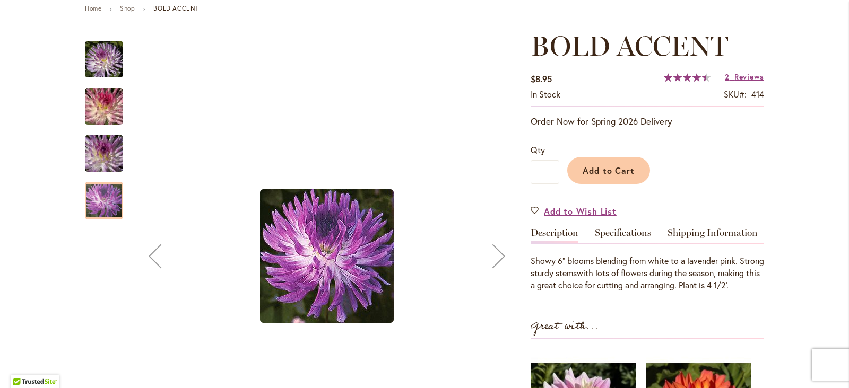
scroll to position [66, 0]
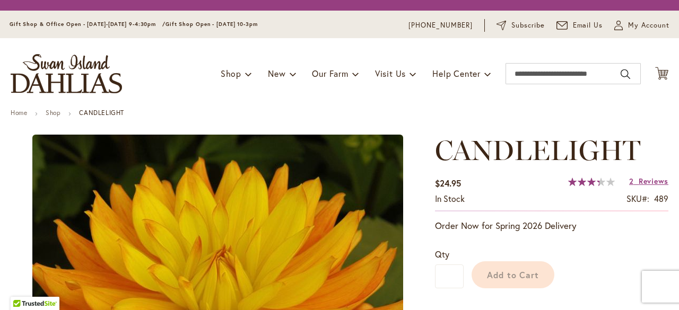
type input "*****"
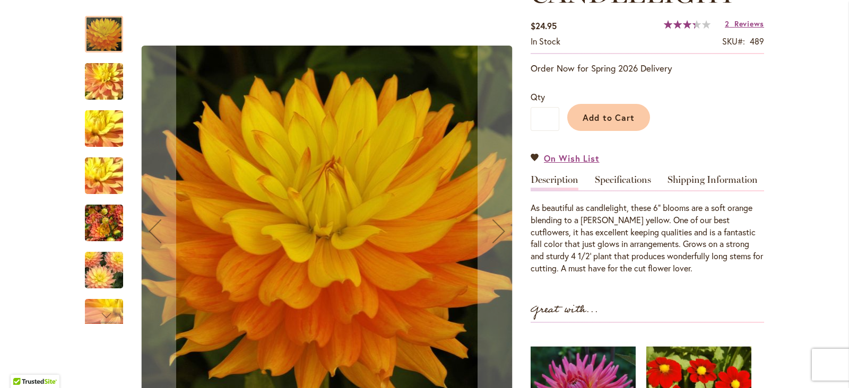
scroll to position [199, 0]
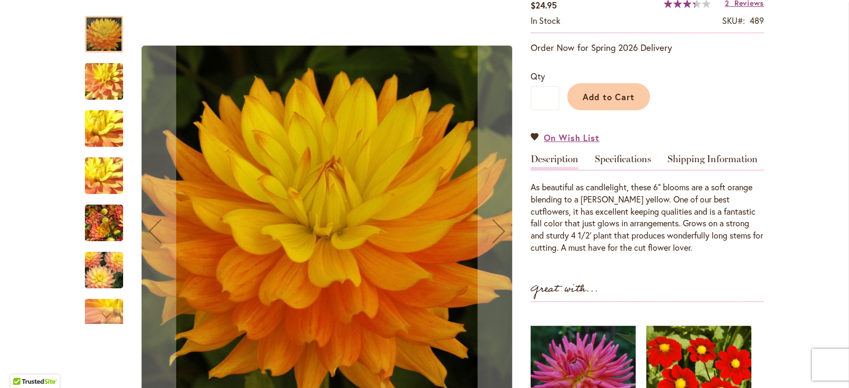
click at [97, 79] on img "CANDLELIGHT" at bounding box center [104, 81] width 76 height 57
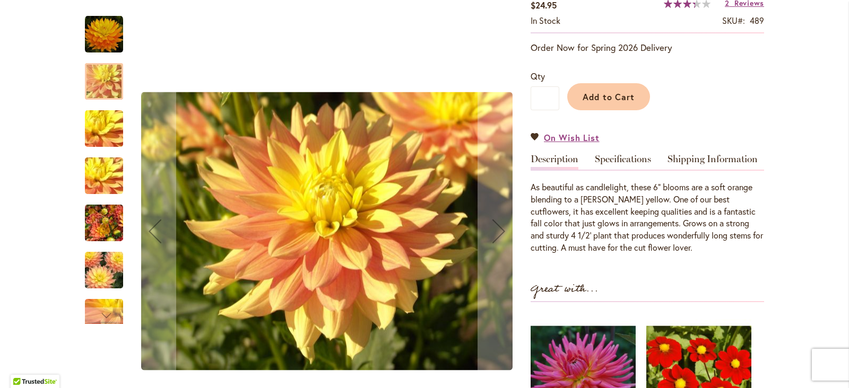
click at [111, 121] on img "CANDLELIGHT" at bounding box center [104, 128] width 76 height 57
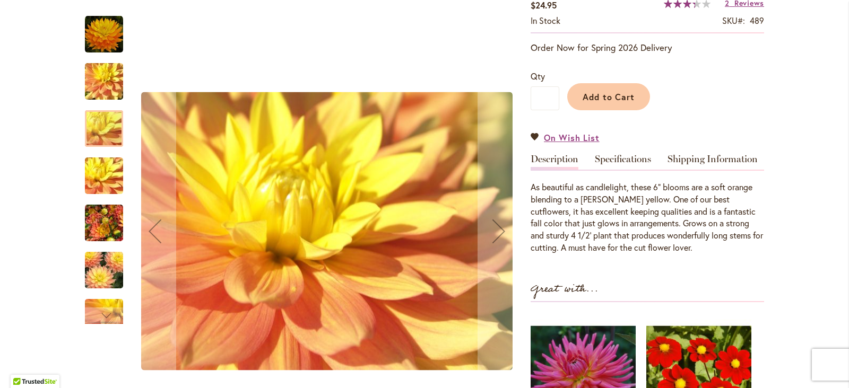
click at [103, 180] on img "CANDLELIGHT" at bounding box center [104, 176] width 76 height 57
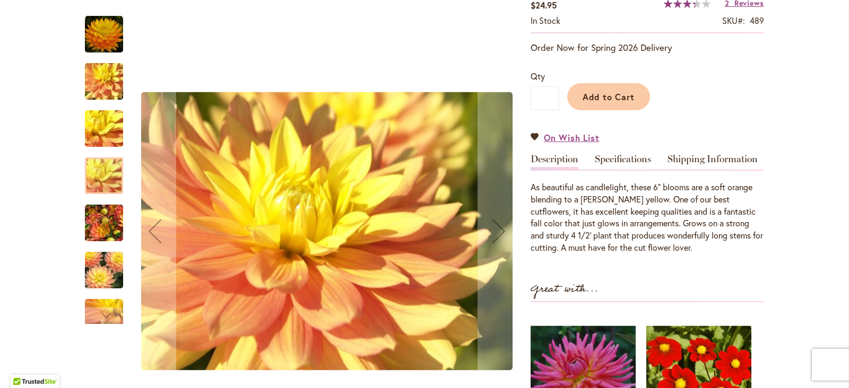
click at [92, 226] on img "CANDLELIGHT" at bounding box center [104, 223] width 38 height 51
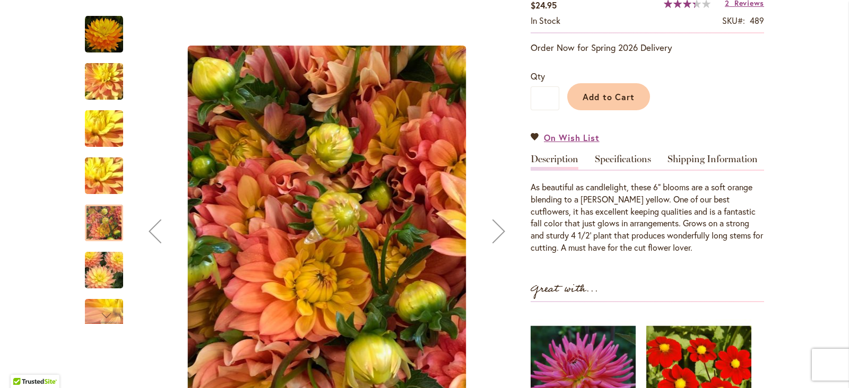
click at [96, 288] on img "CANDLELIGHT" at bounding box center [104, 270] width 76 height 51
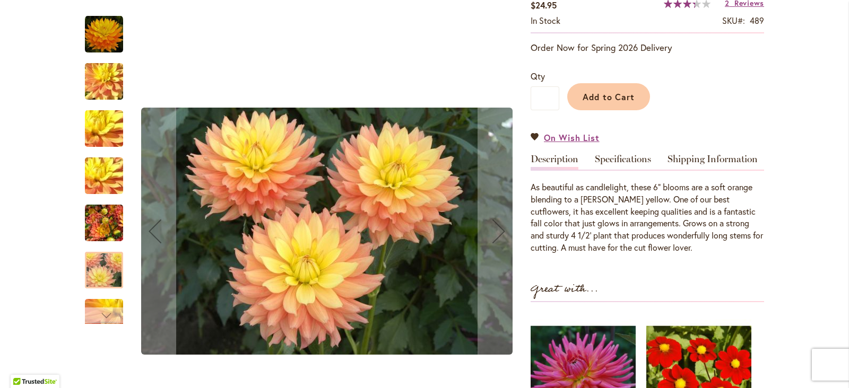
click at [96, 310] on div "Next" at bounding box center [104, 316] width 16 height 16
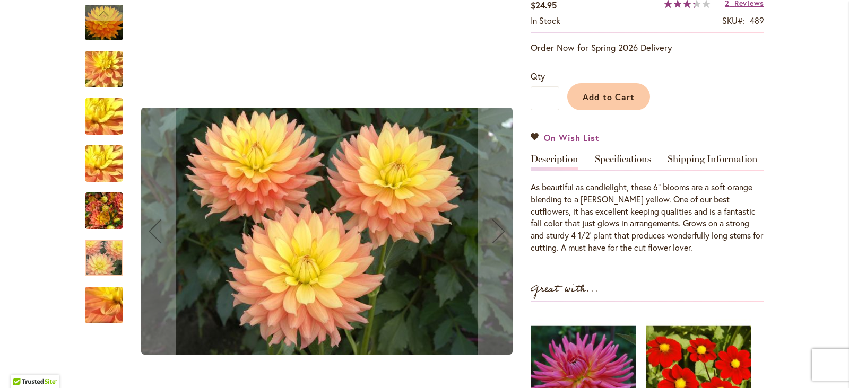
click at [98, 300] on img "CANDLELIGHT" at bounding box center [104, 305] width 76 height 57
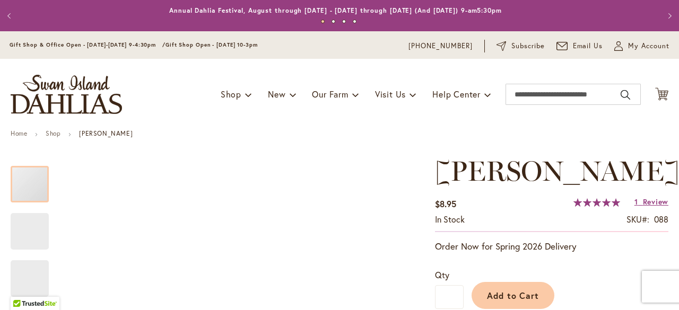
type input "*****"
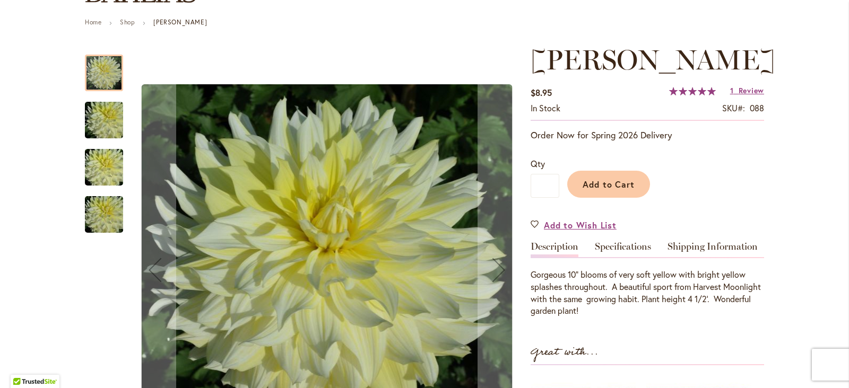
scroll to position [132, 0]
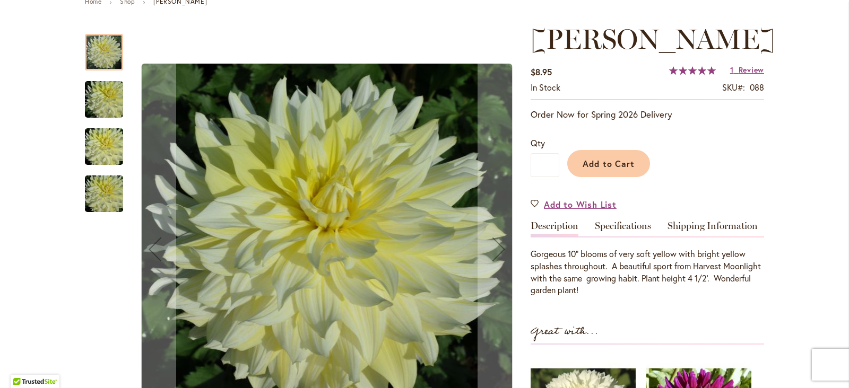
click at [100, 107] on img "La Luna" at bounding box center [104, 99] width 76 height 51
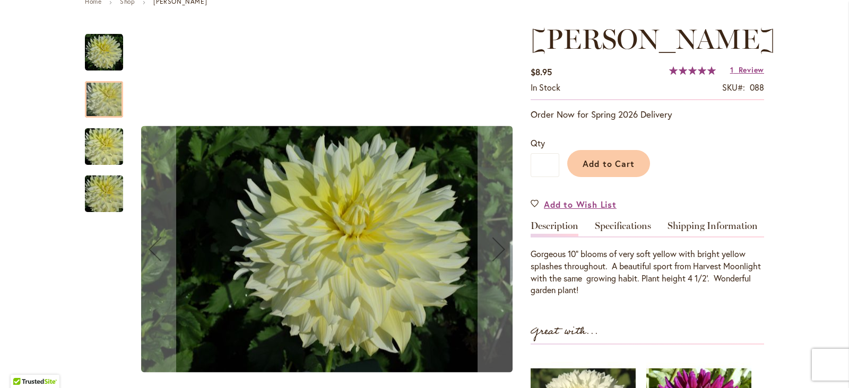
click at [99, 145] on img "La Luna" at bounding box center [104, 147] width 76 height 51
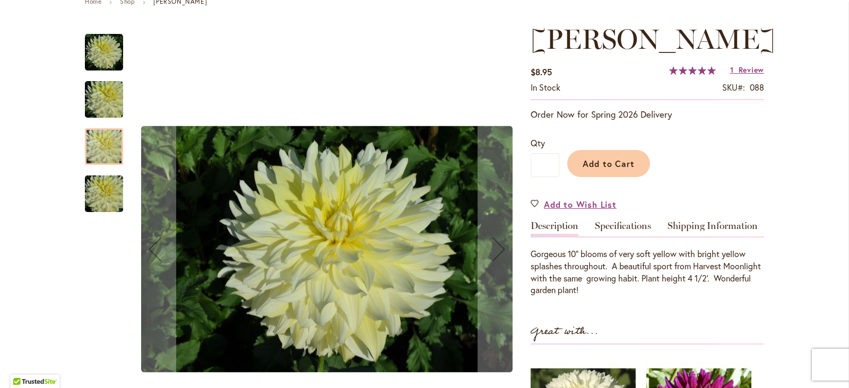
click at [98, 193] on img "La Luna" at bounding box center [104, 194] width 76 height 51
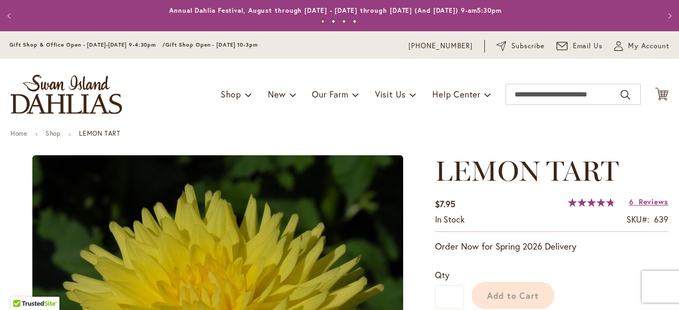
type input "*****"
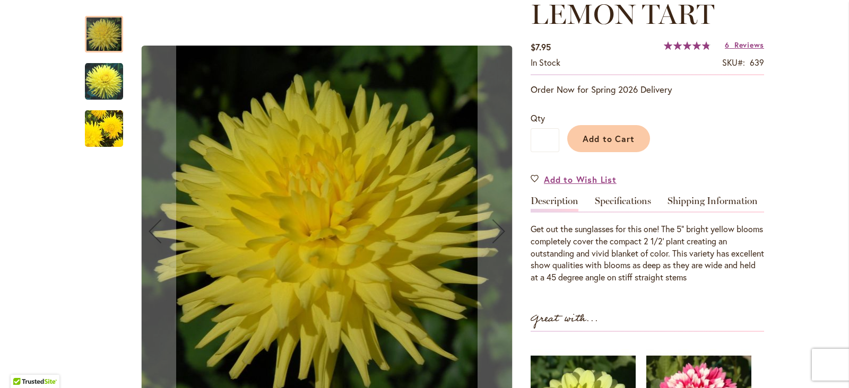
scroll to position [199, 0]
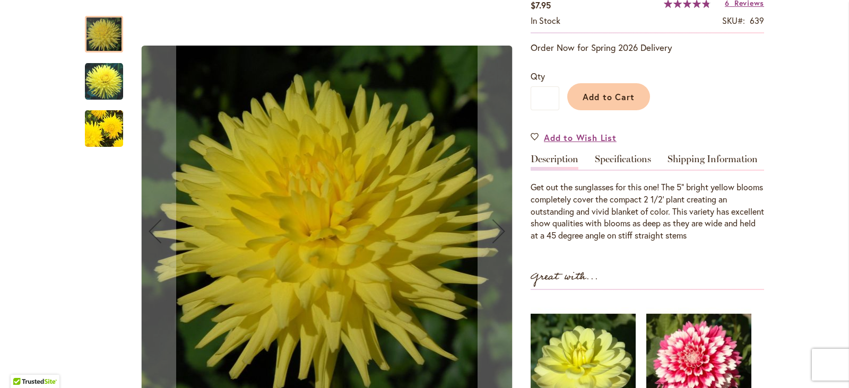
click at [106, 89] on img "LEMON TART" at bounding box center [104, 81] width 38 height 39
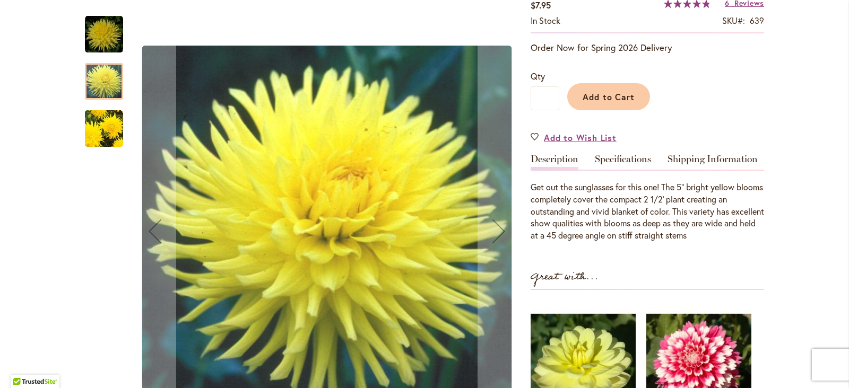
click at [98, 131] on img "LEMON TART" at bounding box center [104, 129] width 76 height 72
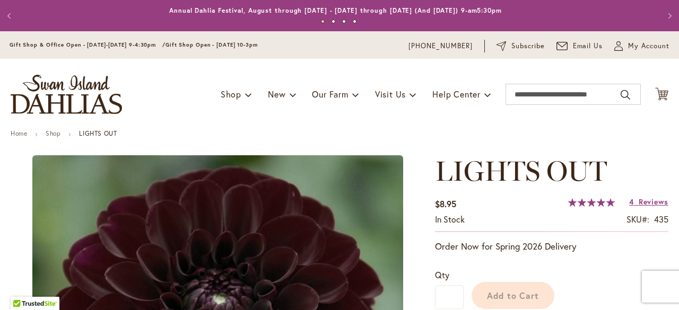
type input "*****"
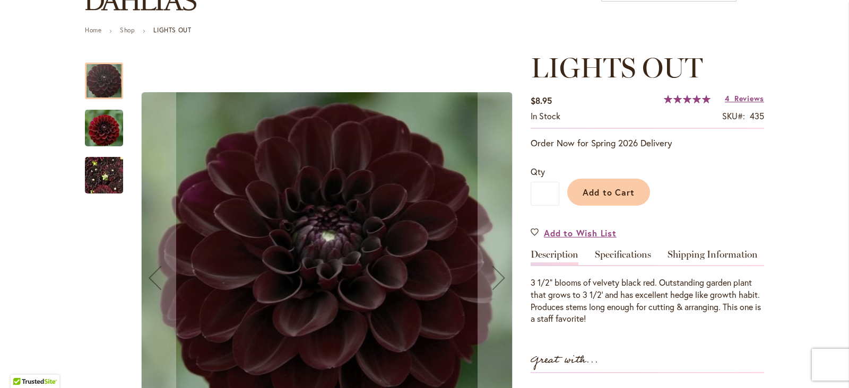
scroll to position [132, 0]
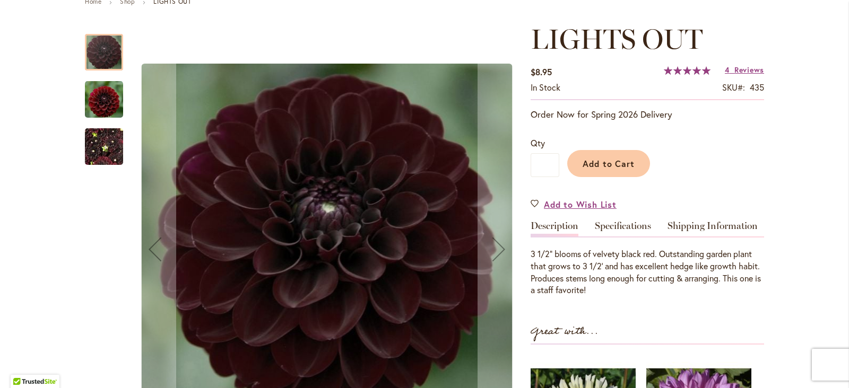
click at [104, 98] on img "LIGHTS OUT" at bounding box center [104, 99] width 38 height 39
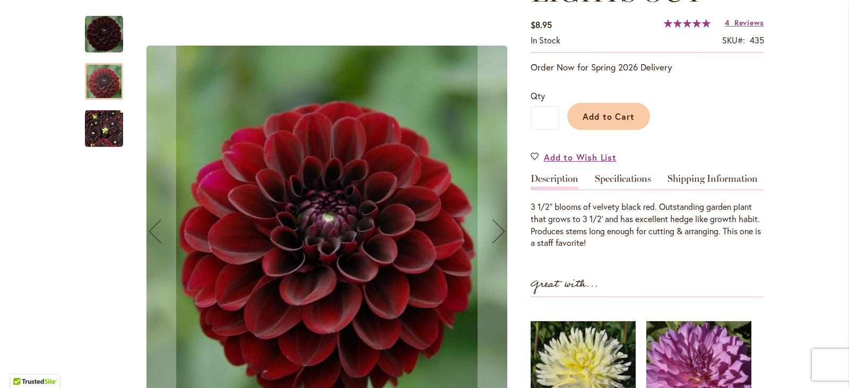
scroll to position [199, 0]
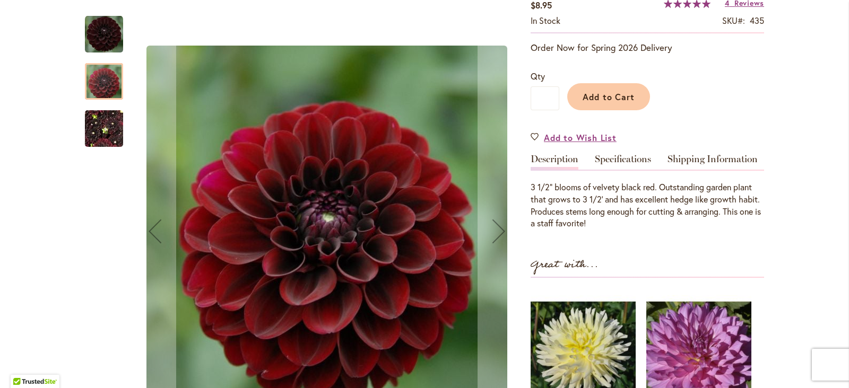
click at [89, 126] on img "LIGHTS OUT" at bounding box center [104, 128] width 38 height 51
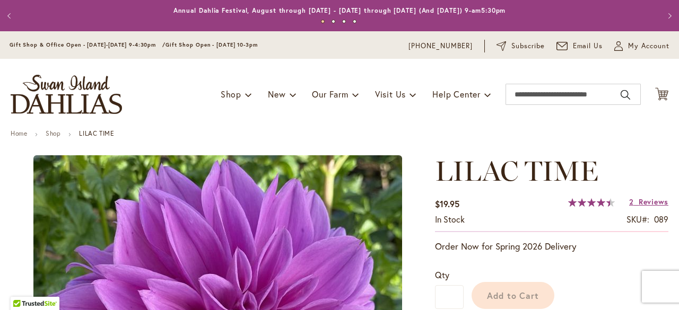
type input "*****"
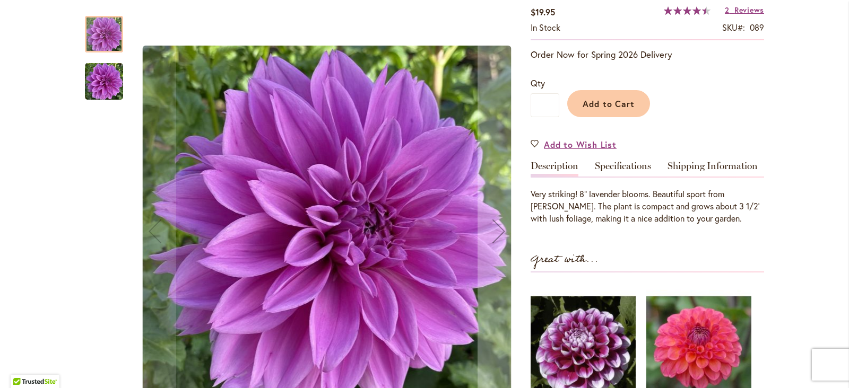
scroll to position [199, 0]
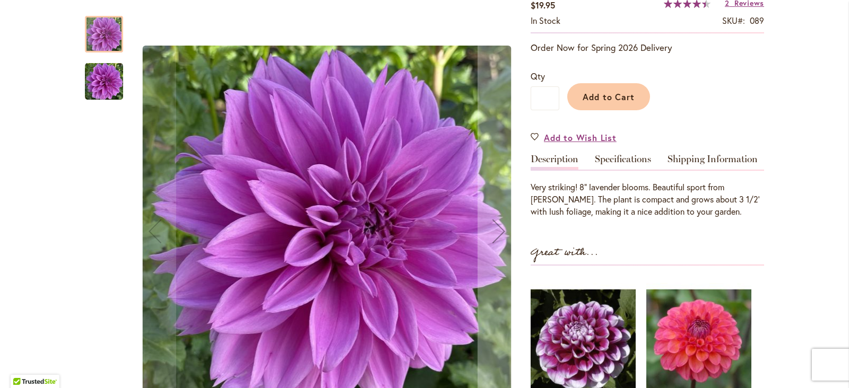
click at [99, 84] on img "Lilac Time" at bounding box center [104, 81] width 38 height 39
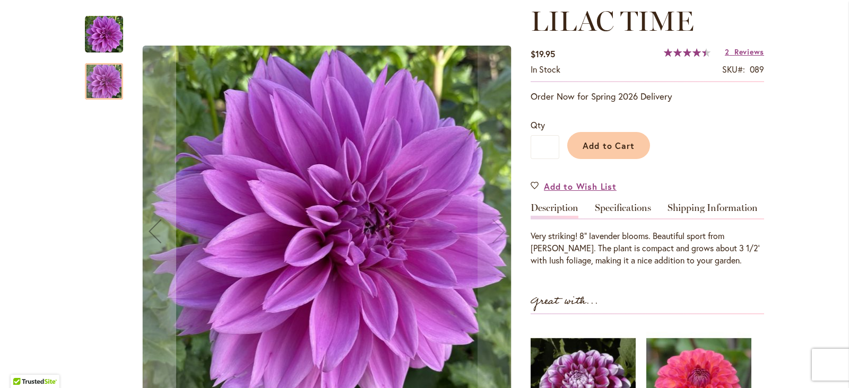
scroll to position [132, 0]
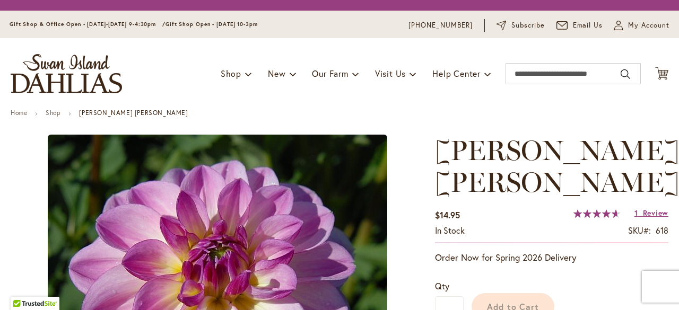
type input "*****"
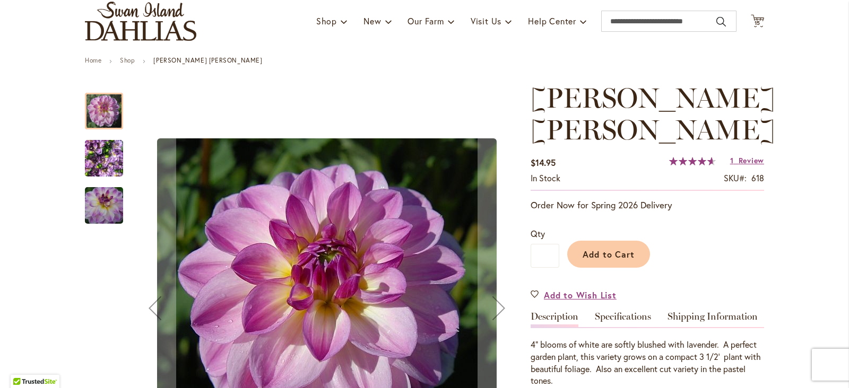
scroll to position [132, 0]
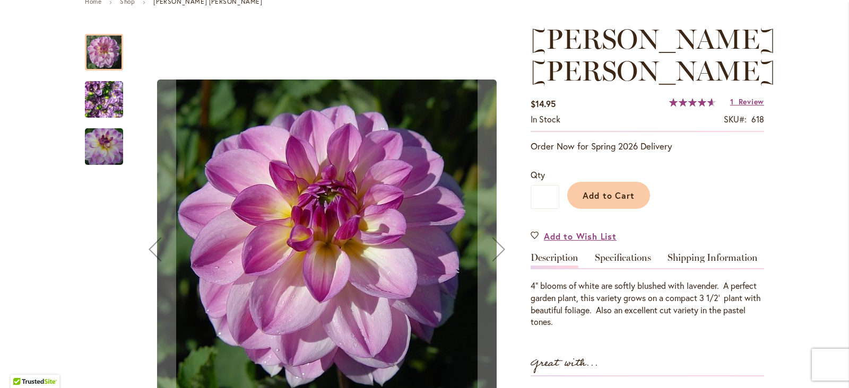
click at [99, 94] on img "LISA LISA" at bounding box center [104, 99] width 38 height 51
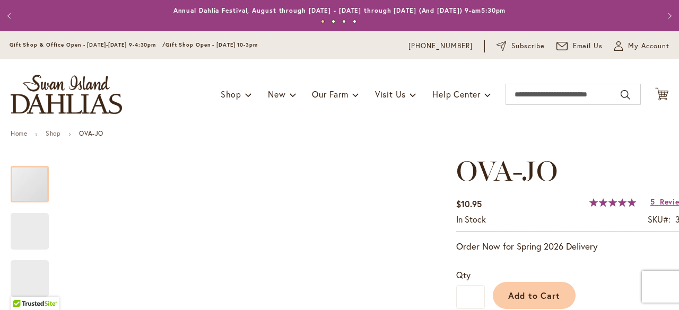
type input "*****"
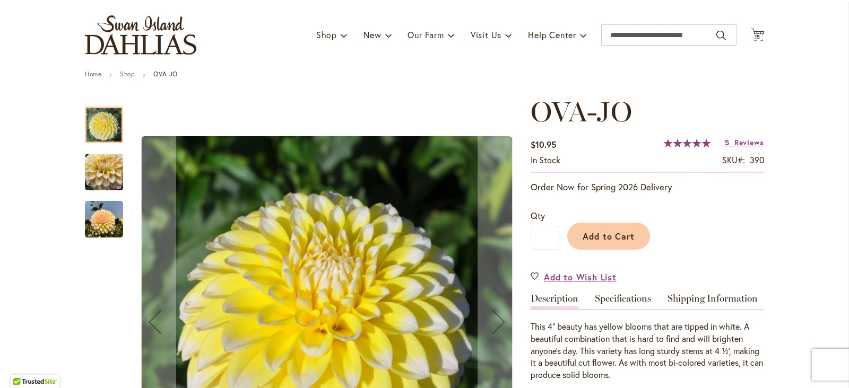
scroll to position [132, 0]
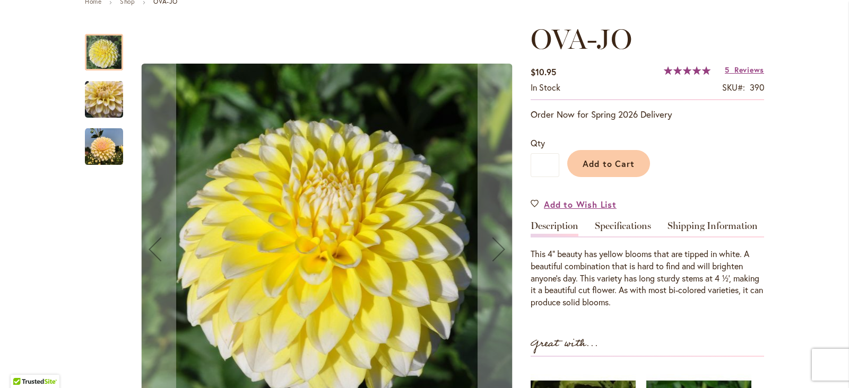
click at [101, 104] on img "OVA-JO" at bounding box center [104, 100] width 38 height 38
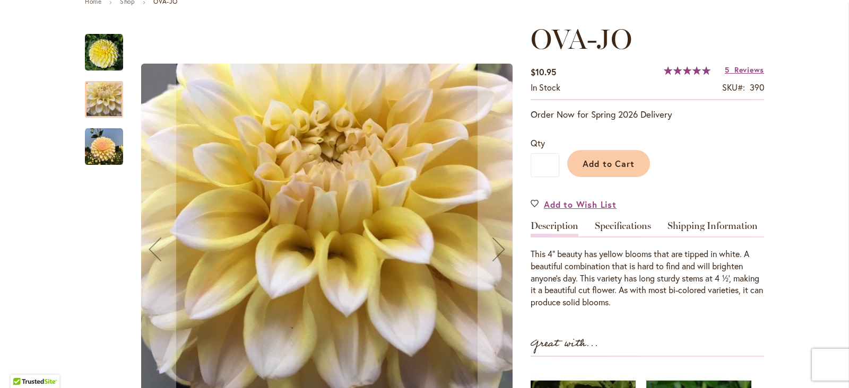
click at [91, 145] on img "OVA-JO" at bounding box center [104, 147] width 38 height 38
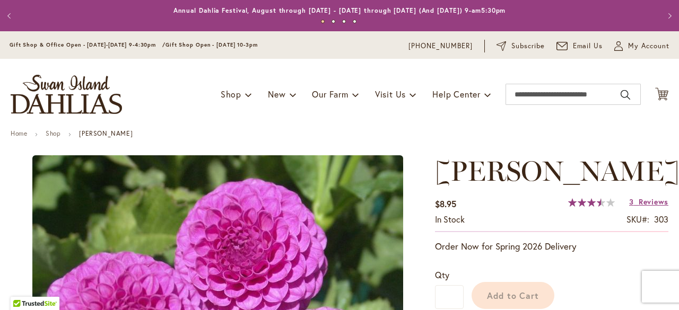
type input "*****"
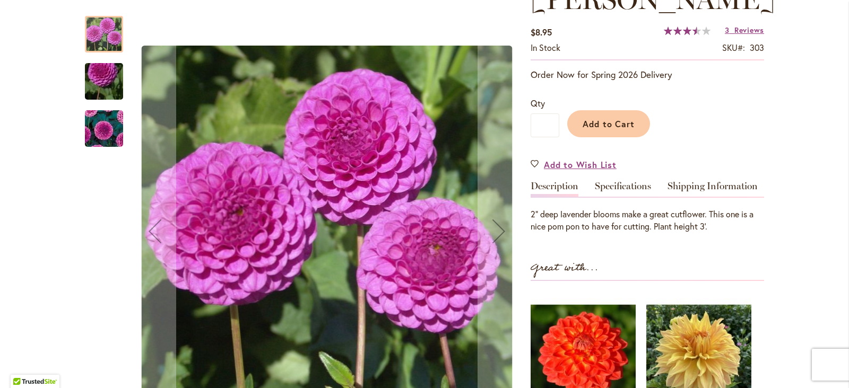
scroll to position [199, 0]
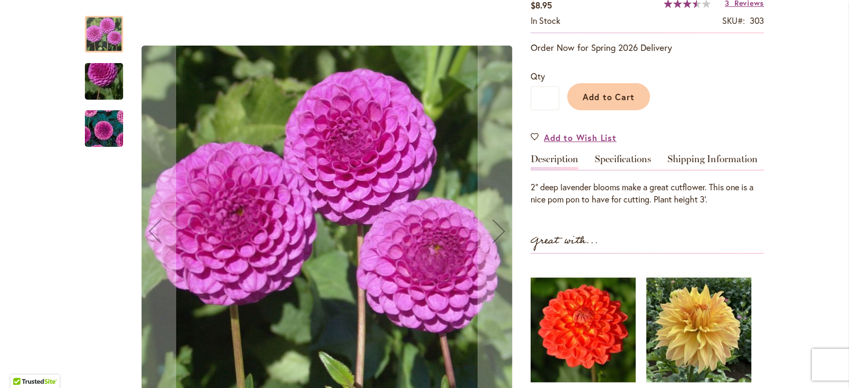
click at [100, 74] on img "MARY MUNNS" at bounding box center [104, 81] width 76 height 57
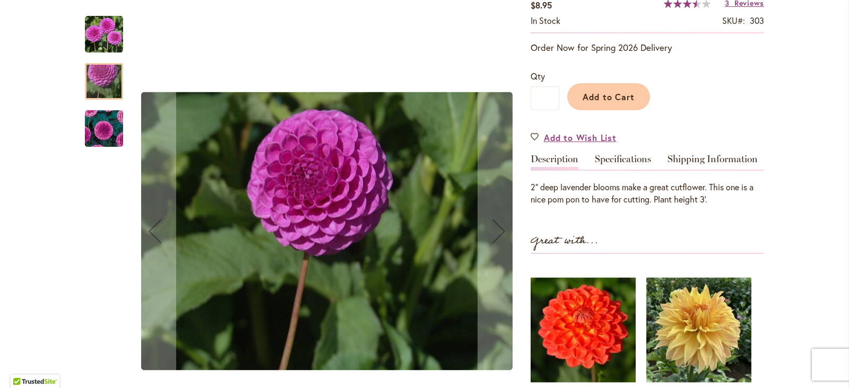
click at [94, 124] on img "MARY MUNNS" at bounding box center [104, 129] width 76 height 64
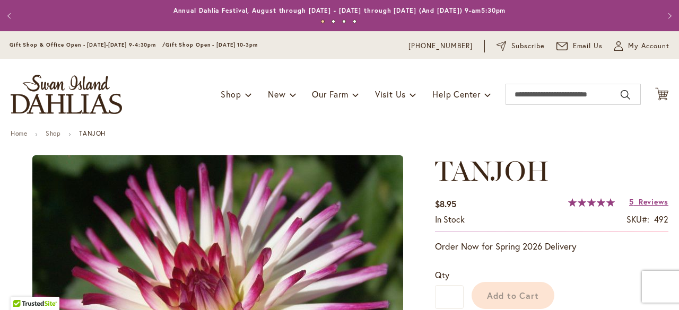
type input "*****"
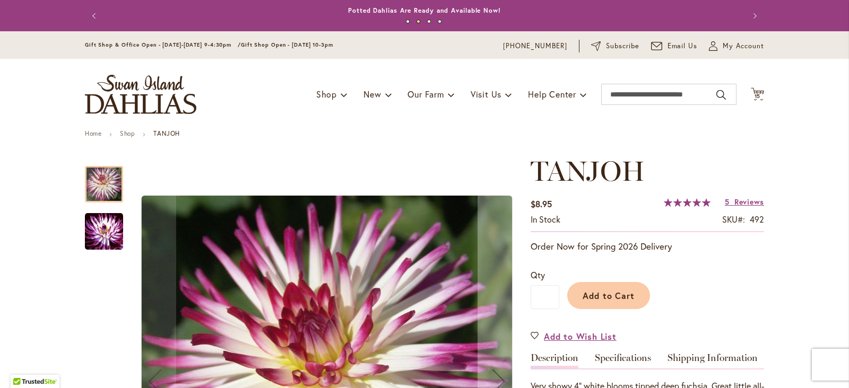
scroll to position [132, 0]
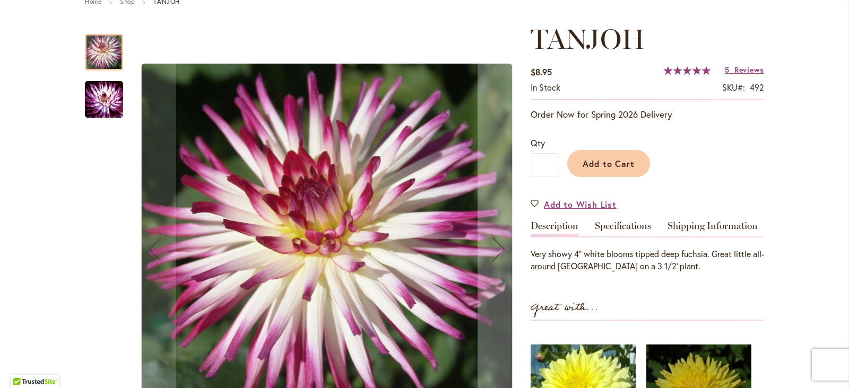
click at [101, 102] on img "TANJOH" at bounding box center [104, 100] width 38 height 40
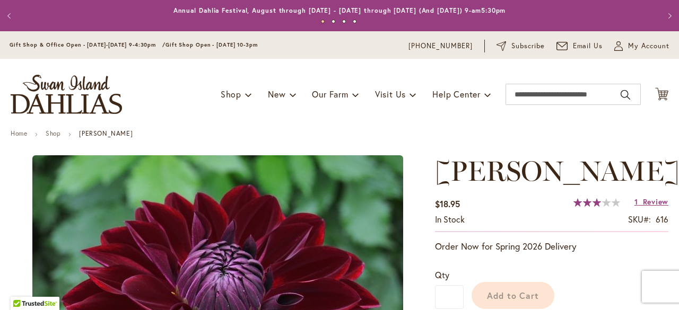
type input "*****"
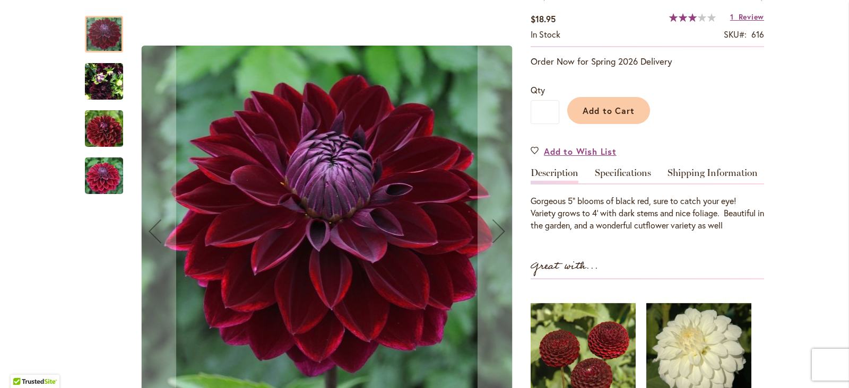
scroll to position [199, 0]
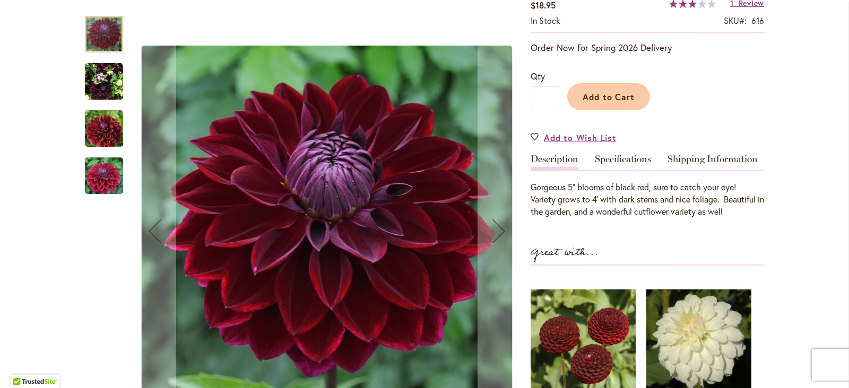
click at [102, 82] on img "Kaisha Lea" at bounding box center [104, 81] width 38 height 51
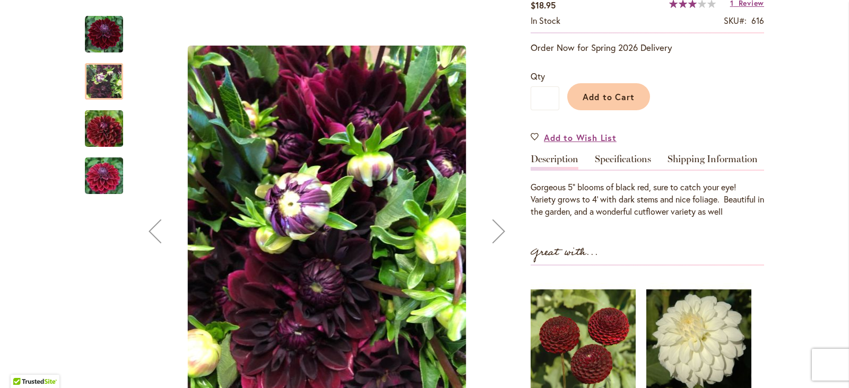
click at [95, 127] on img "Kaisha Lea" at bounding box center [104, 128] width 76 height 51
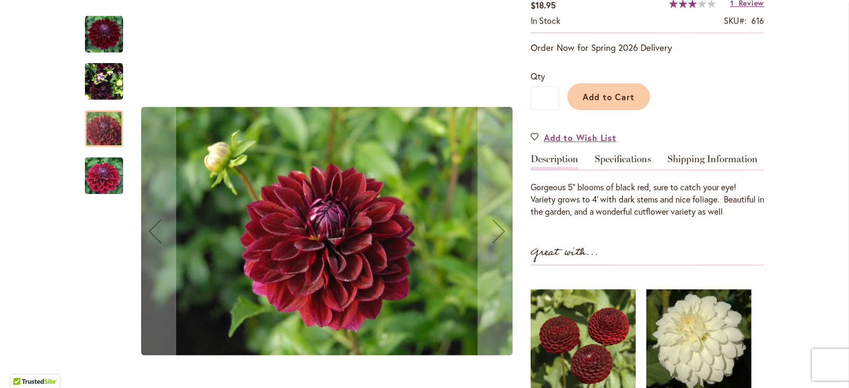
click at [93, 166] on img "Kaisha Lea" at bounding box center [104, 176] width 76 height 51
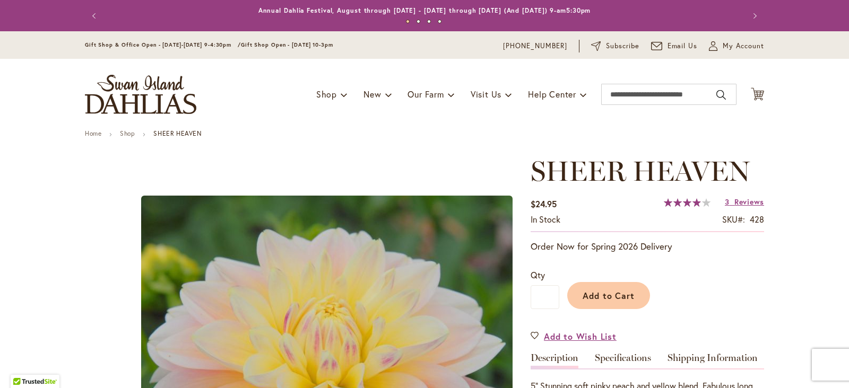
type input "*****"
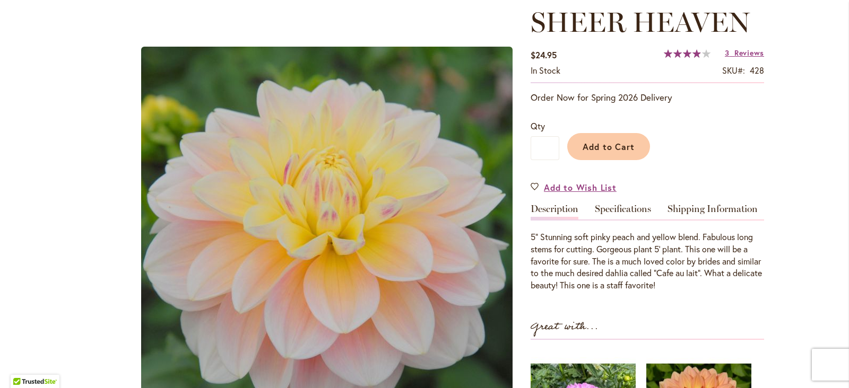
scroll to position [132, 0]
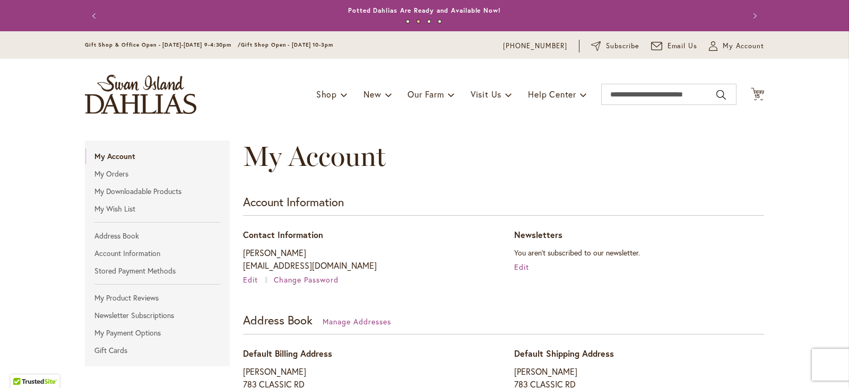
click at [133, 102] on img "store logo" at bounding box center [140, 94] width 111 height 39
